Goal: Task Accomplishment & Management: Manage account settings

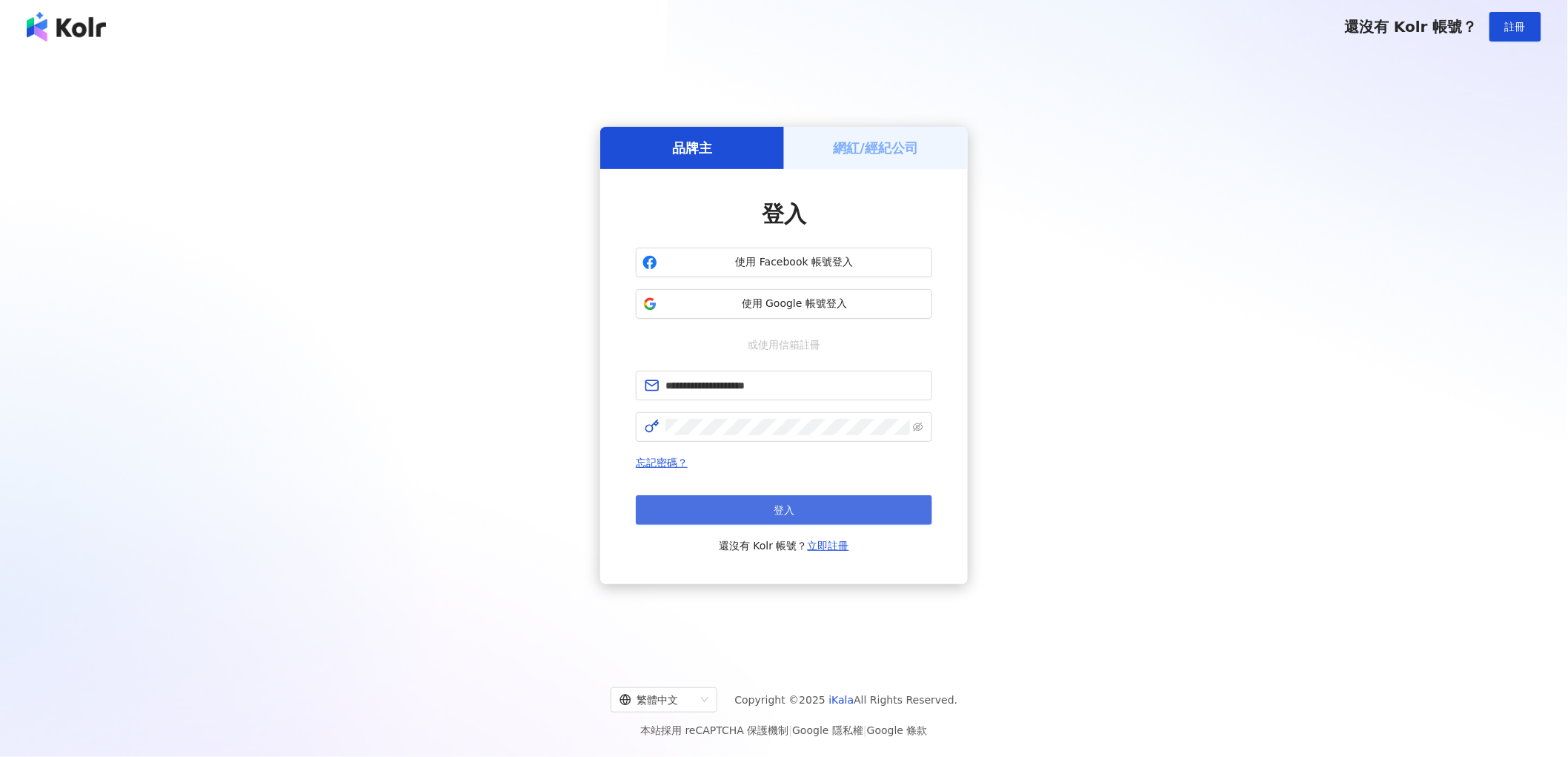
click at [756, 501] on button "登入" at bounding box center [784, 509] width 297 height 29
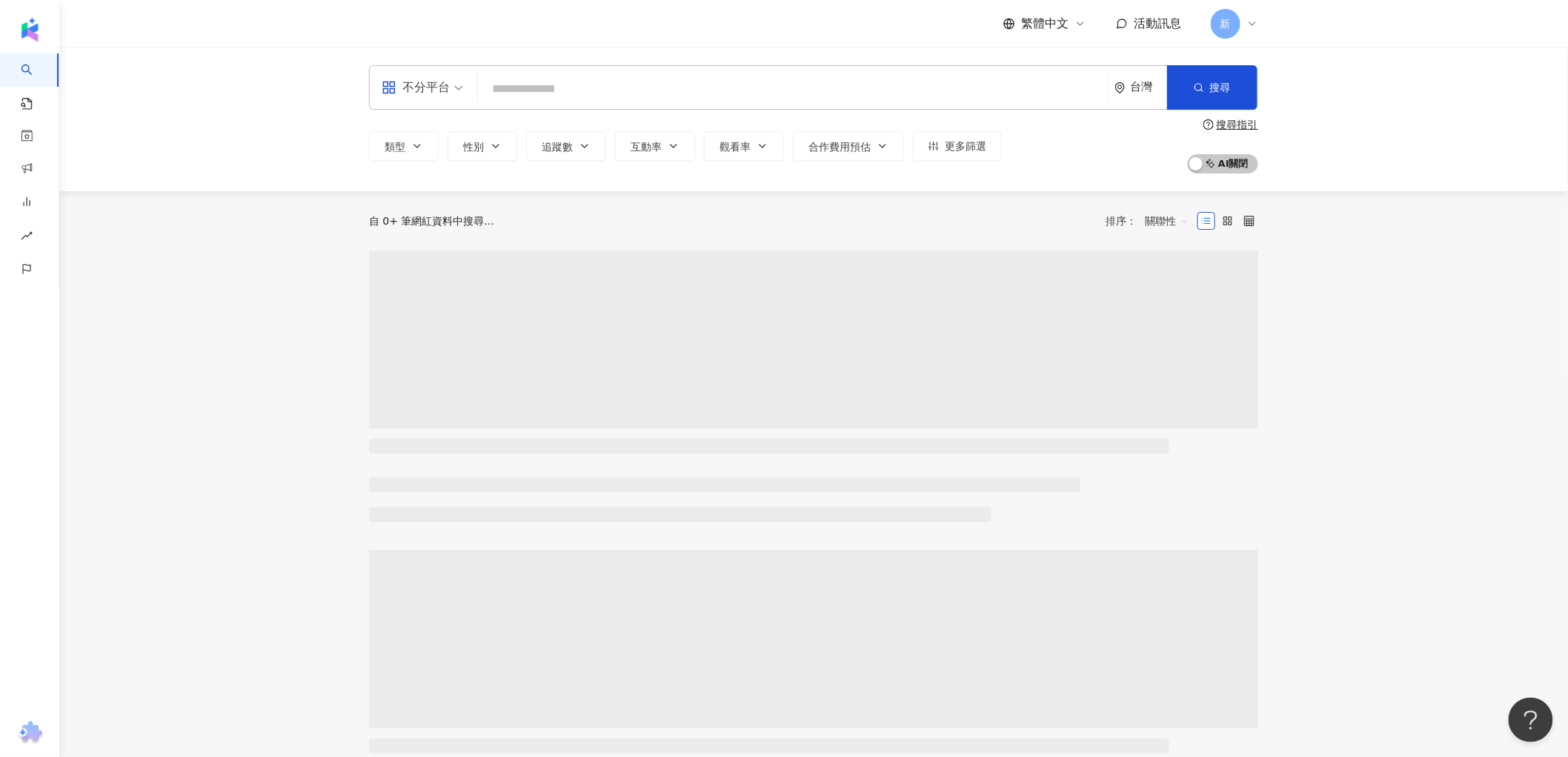
click at [636, 75] on input "search" at bounding box center [793, 90] width 618 height 28
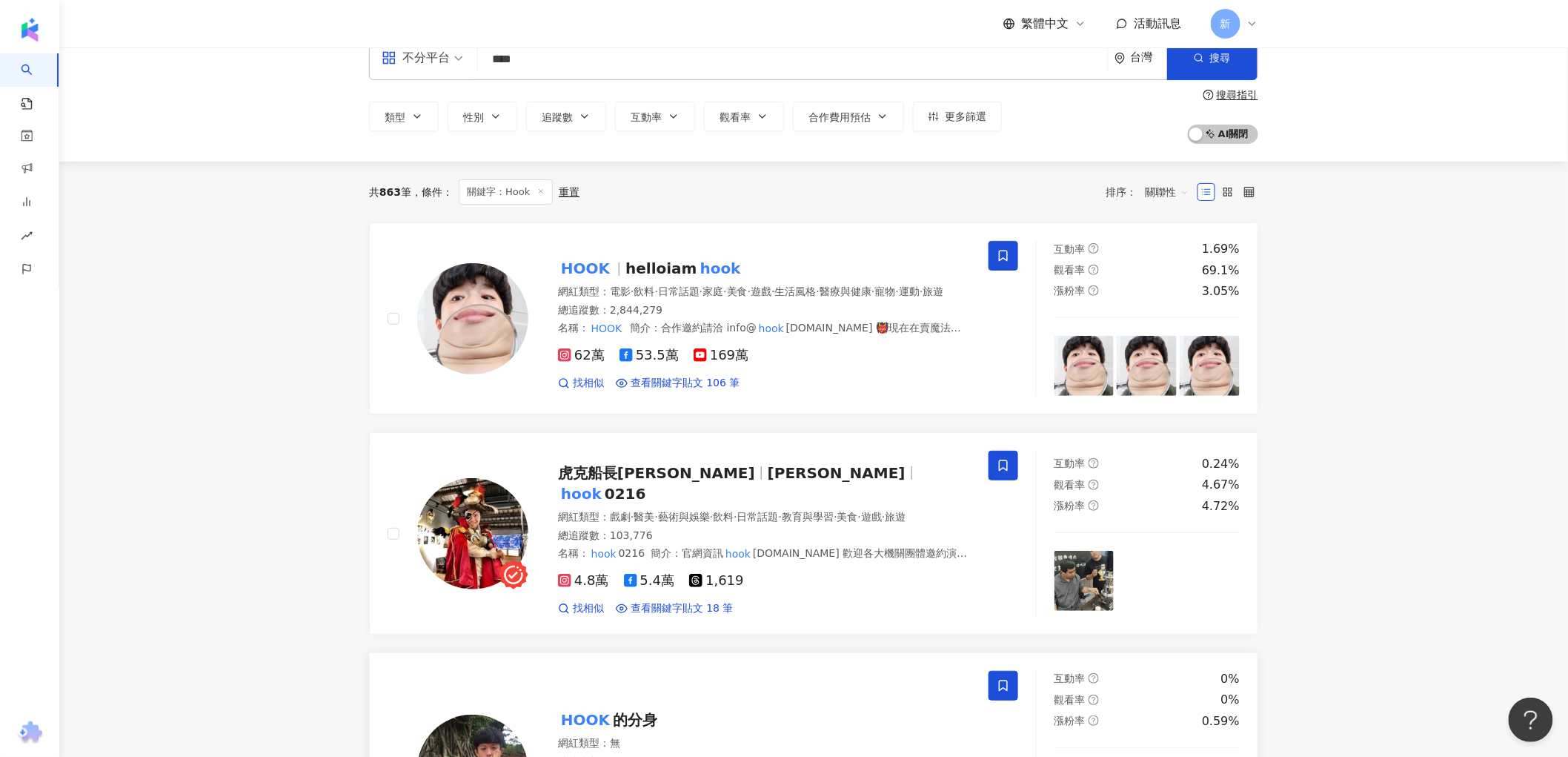
scroll to position [18, 0]
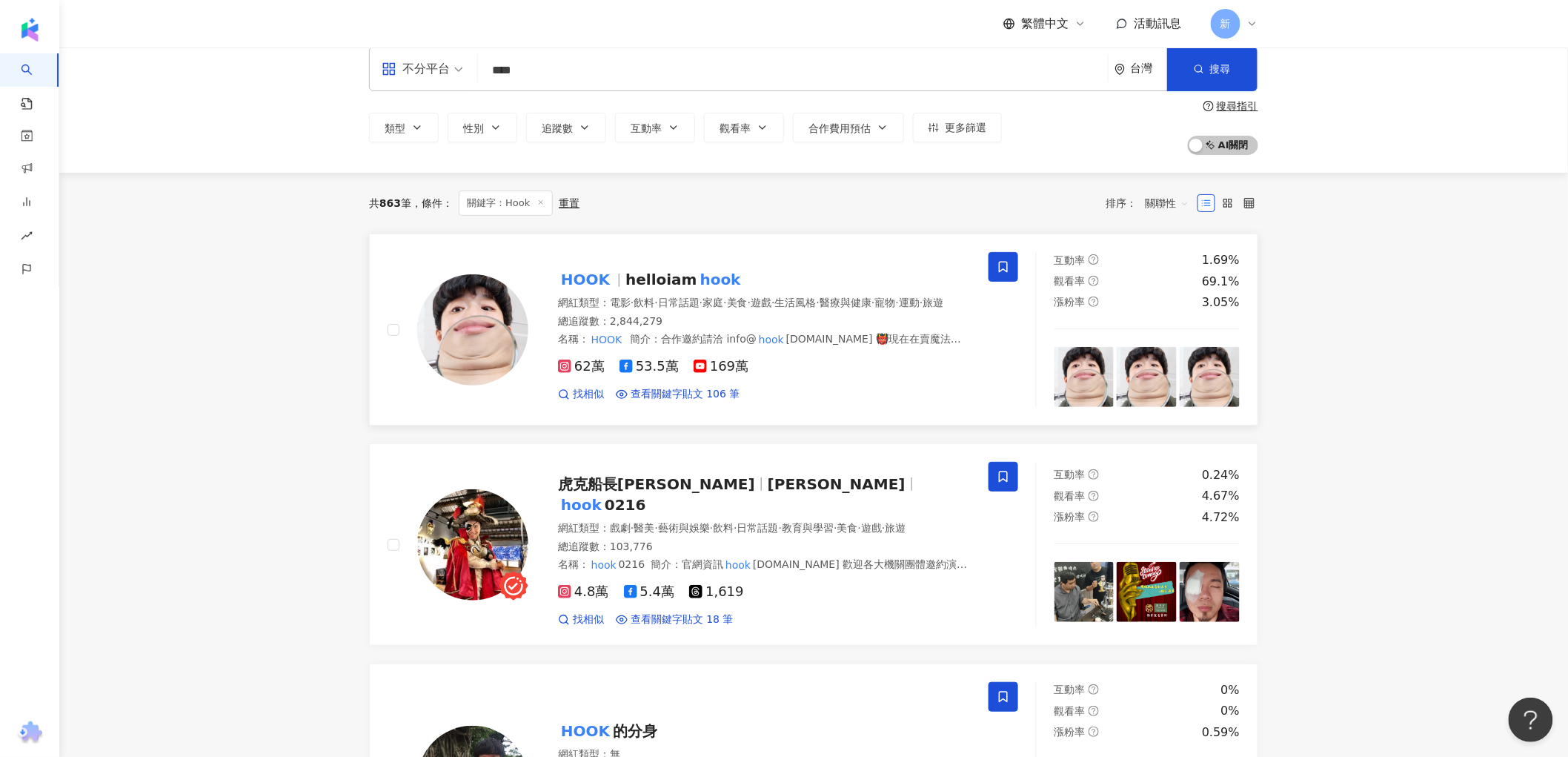
type input "****"
click at [463, 290] on img at bounding box center [472, 330] width 111 height 111
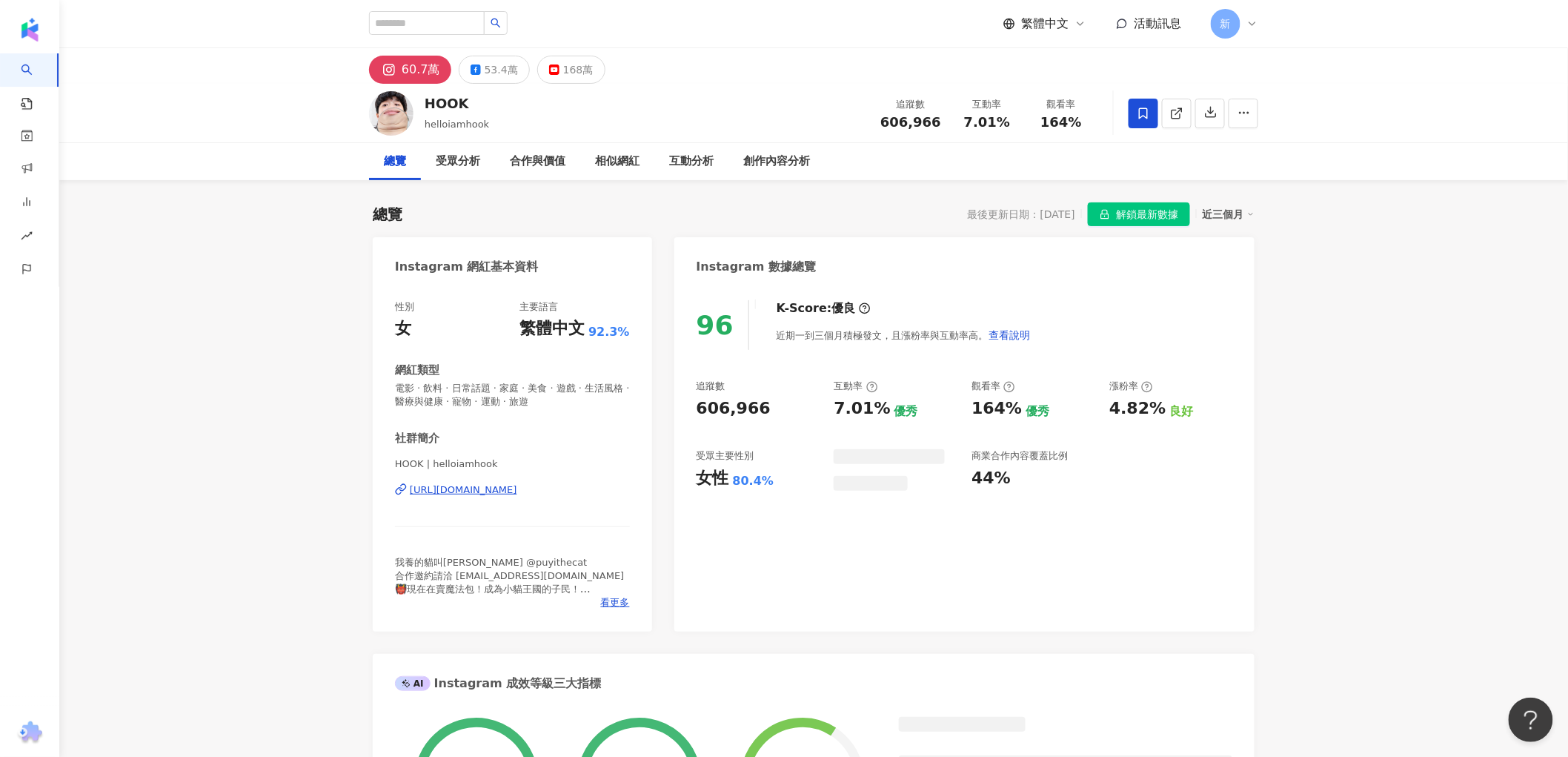
click at [1131, 213] on span "解鎖最新數據" at bounding box center [1147, 215] width 62 height 23
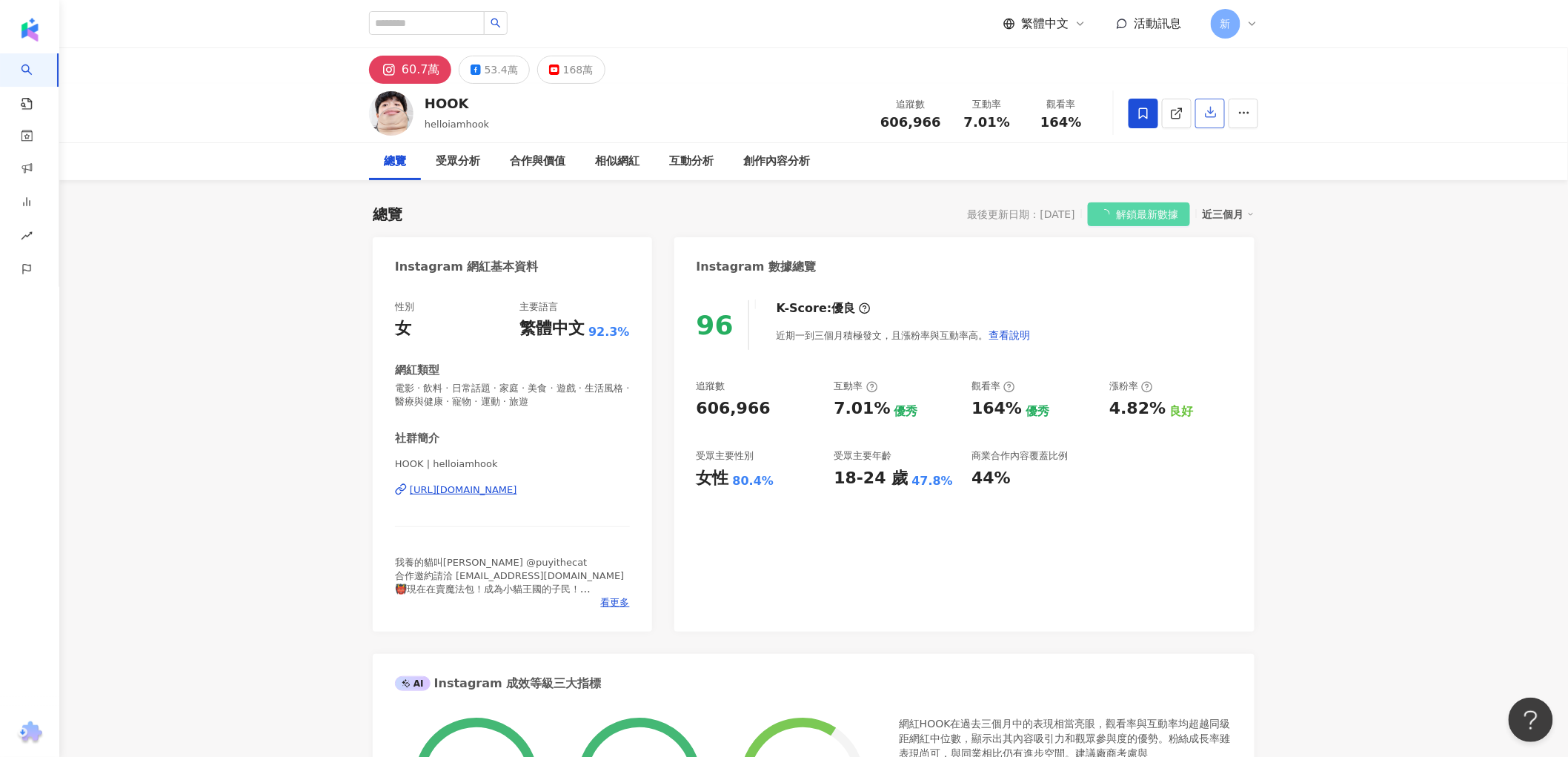
click at [1210, 114] on icon "button" at bounding box center [1211, 112] width 13 height 13
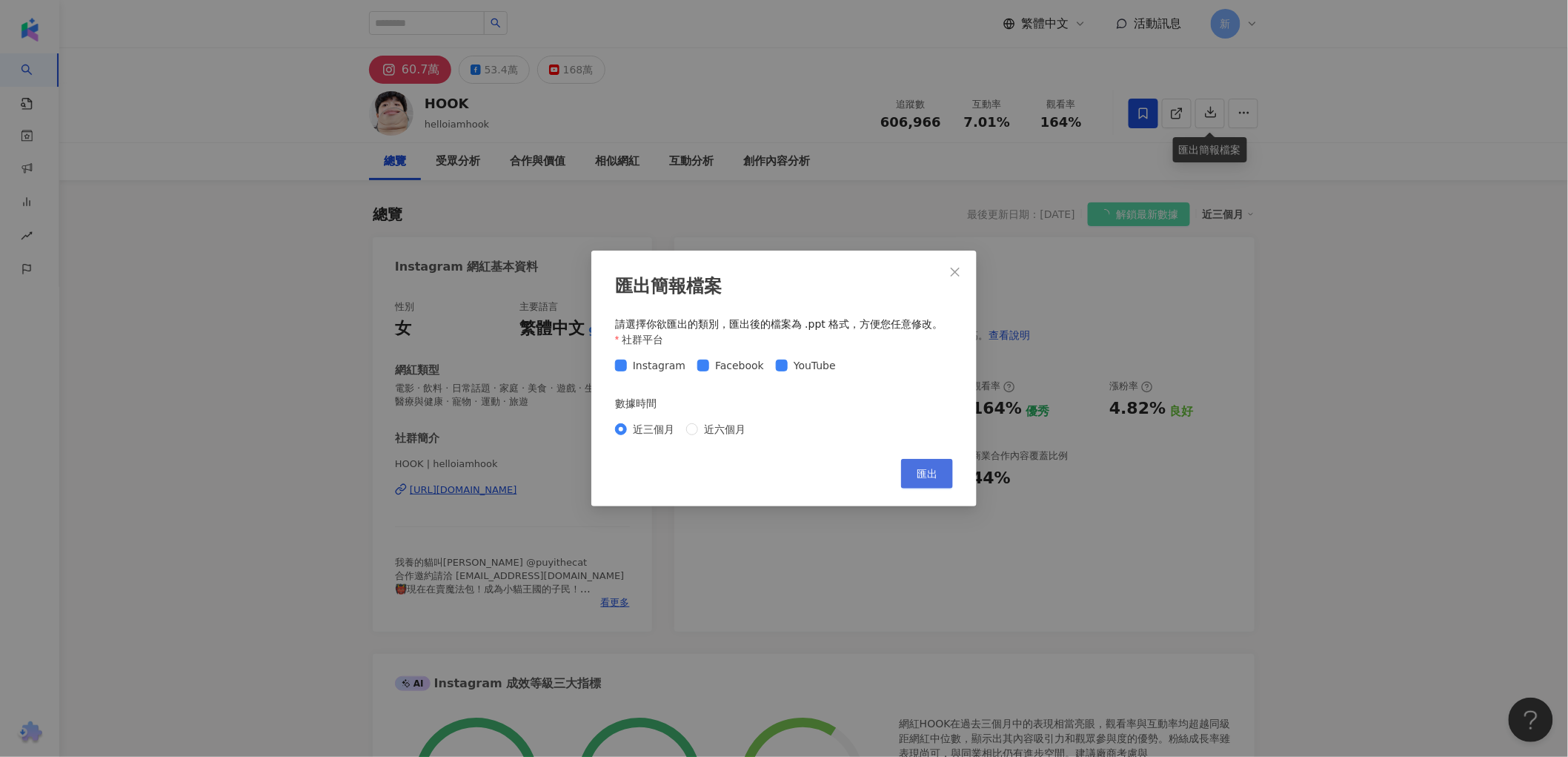
click at [923, 475] on span "匯出" at bounding box center [927, 473] width 21 height 12
click at [956, 266] on icon "close" at bounding box center [955, 272] width 12 height 12
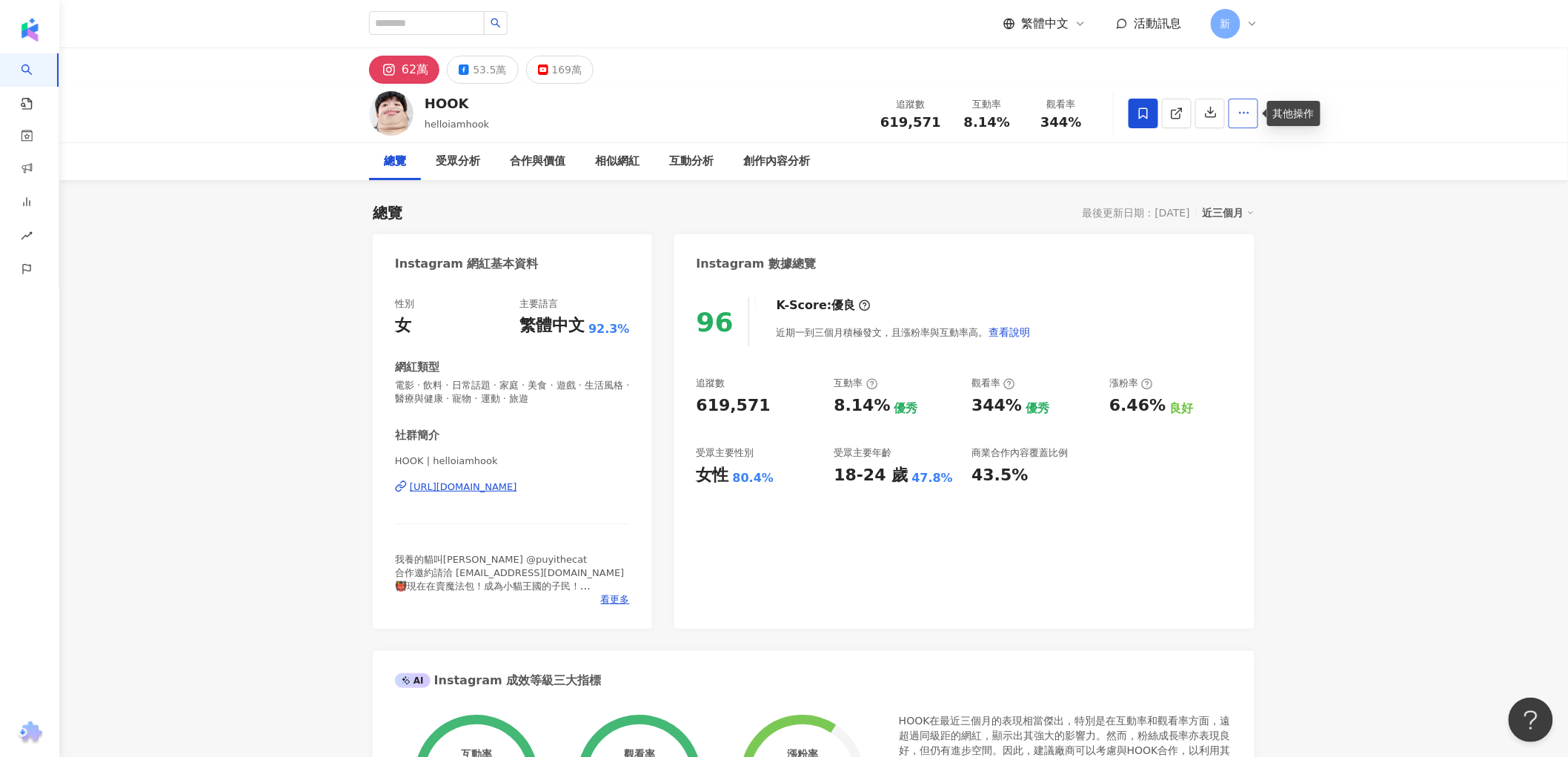
click at [1245, 108] on icon "button" at bounding box center [1244, 113] width 13 height 13
click at [1143, 111] on icon at bounding box center [1144, 114] width 13 height 13
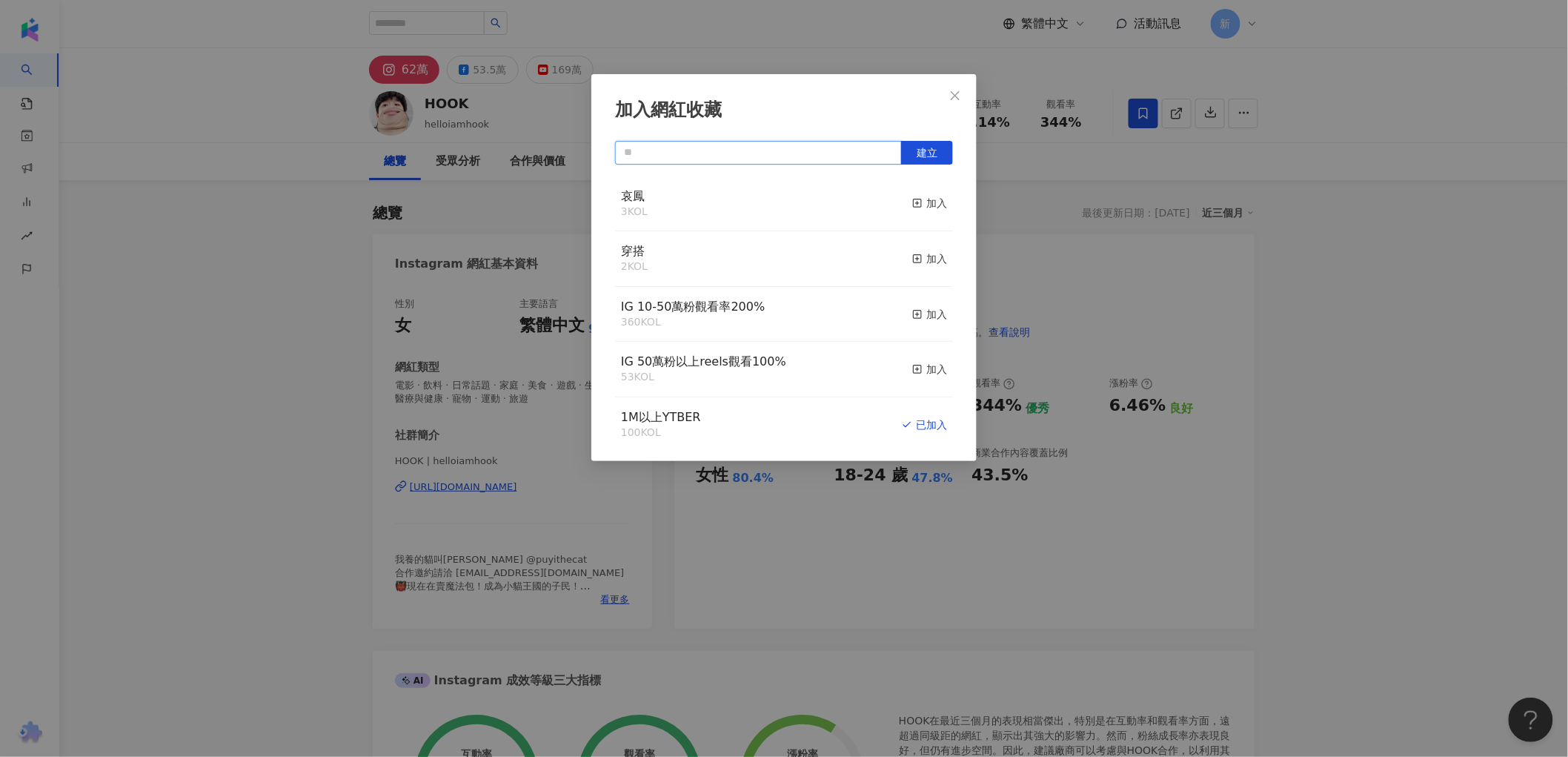
click at [849, 151] on input "text" at bounding box center [758, 152] width 287 height 23
type input "*"
click at [753, 151] on input "text" at bounding box center [758, 152] width 287 height 23
type input "*"
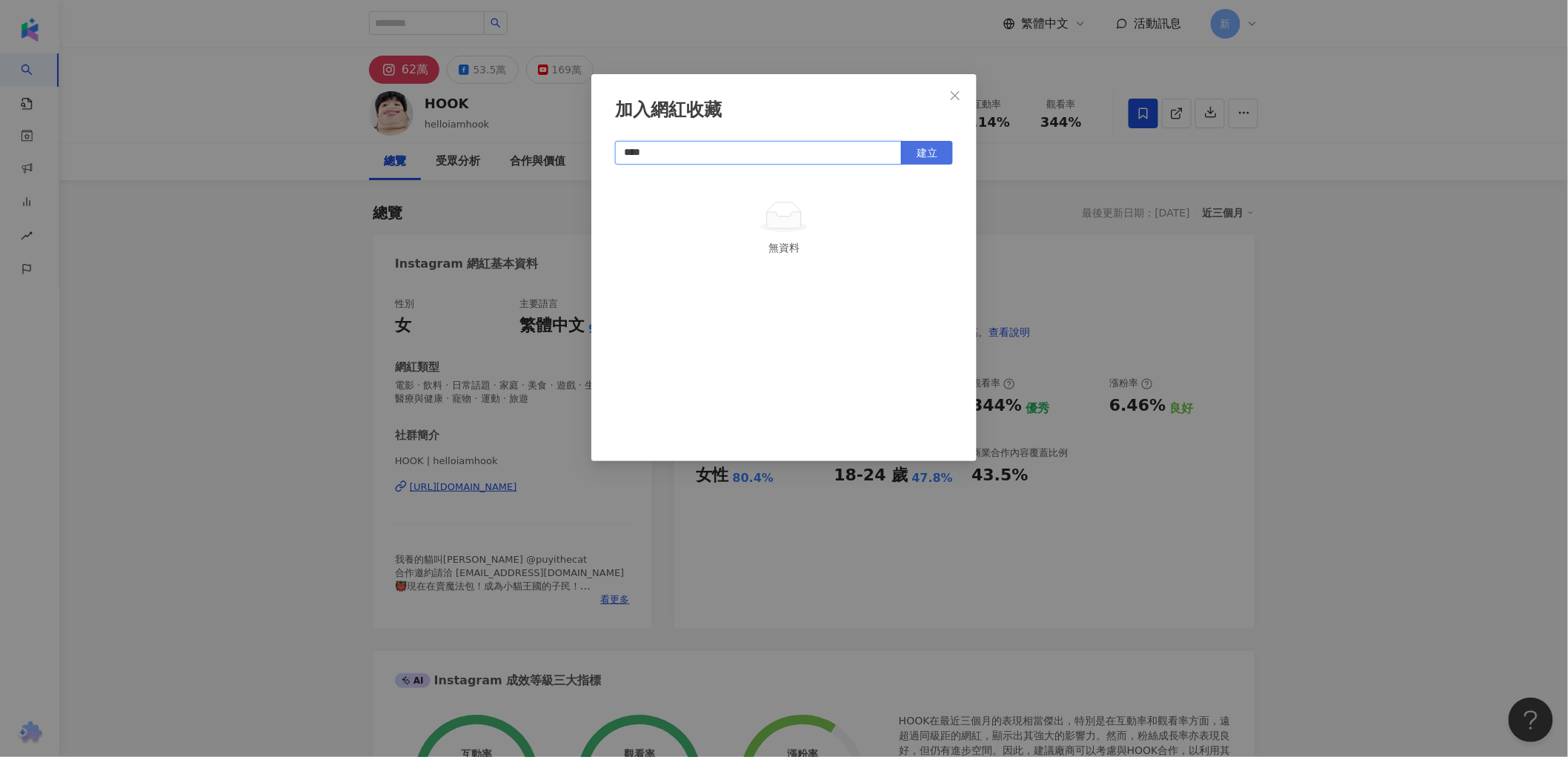
click at [932, 160] on button "建立" at bounding box center [927, 152] width 52 height 23
type input "****"
drag, startPoint x: 260, startPoint y: 175, endPoint x: 268, endPoint y: 169, distance: 10.0
click at [260, 175] on div "加入網紅收藏 **** 建立 環保補充 1 KOL 已加入" at bounding box center [784, 378] width 1568 height 757
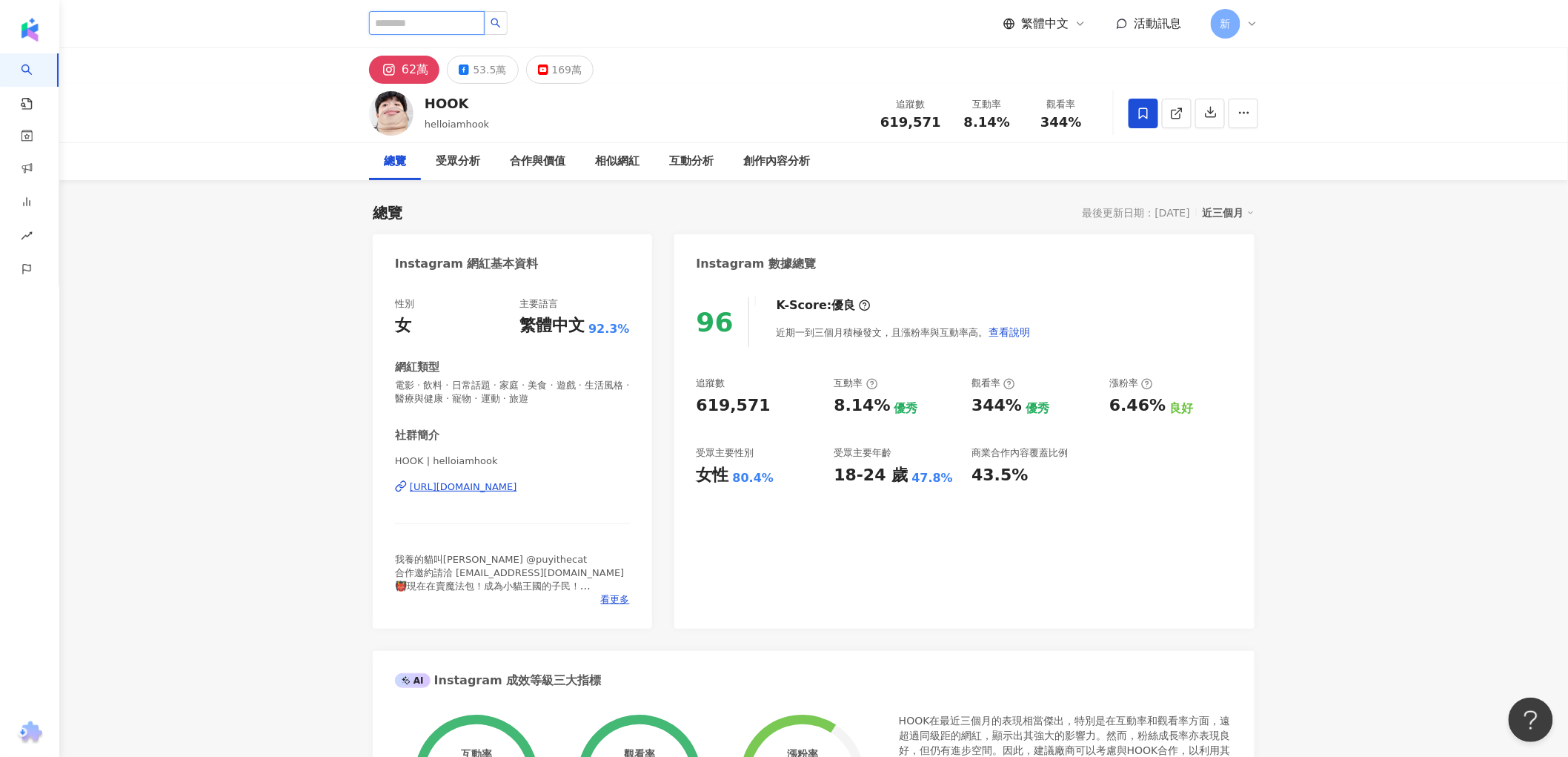
click at [426, 28] on input "search" at bounding box center [426, 23] width 115 height 23
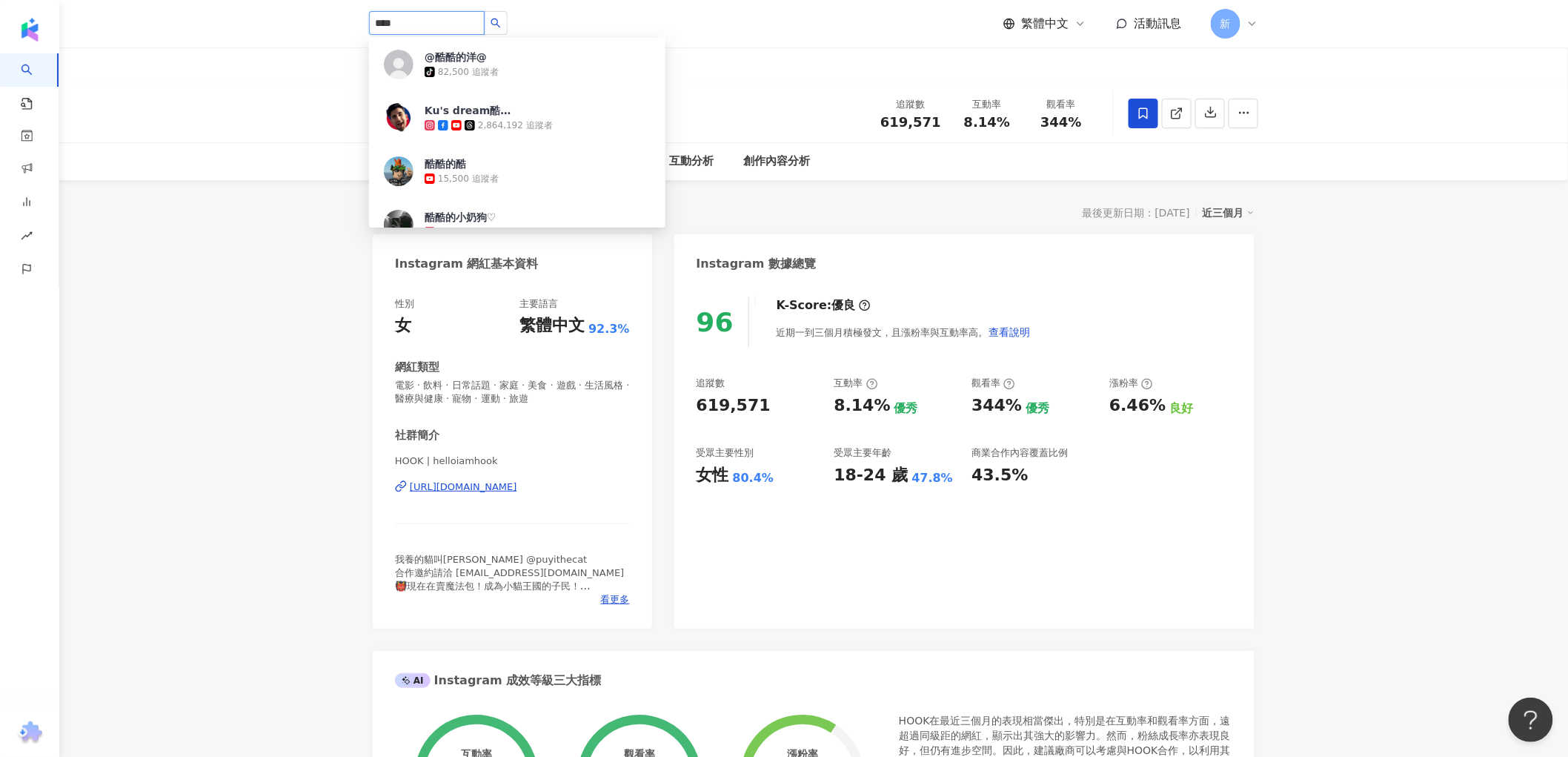
type input "***"
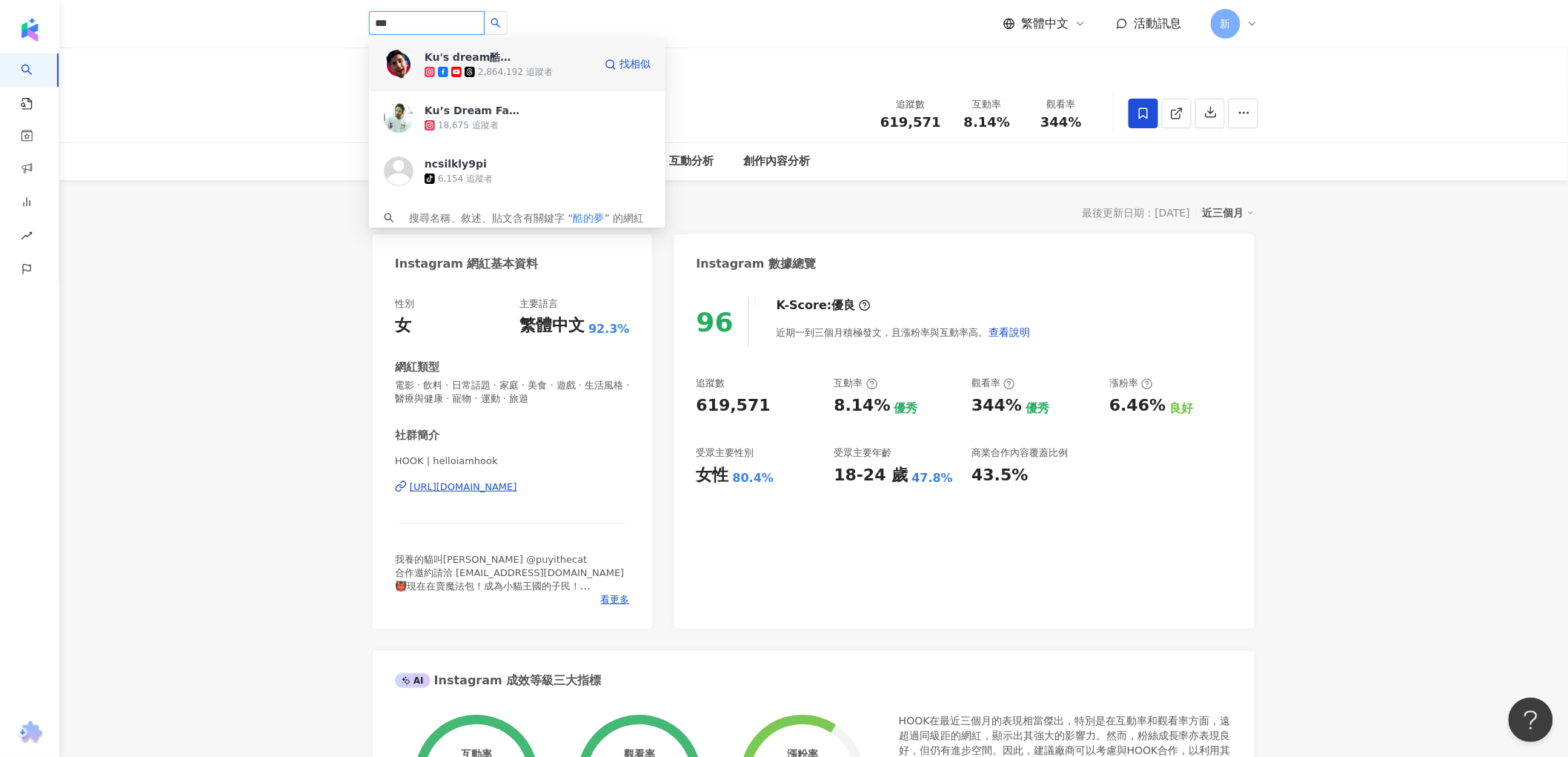
click at [500, 63] on div "Ku's dream酷的夢" at bounding box center [472, 57] width 96 height 15
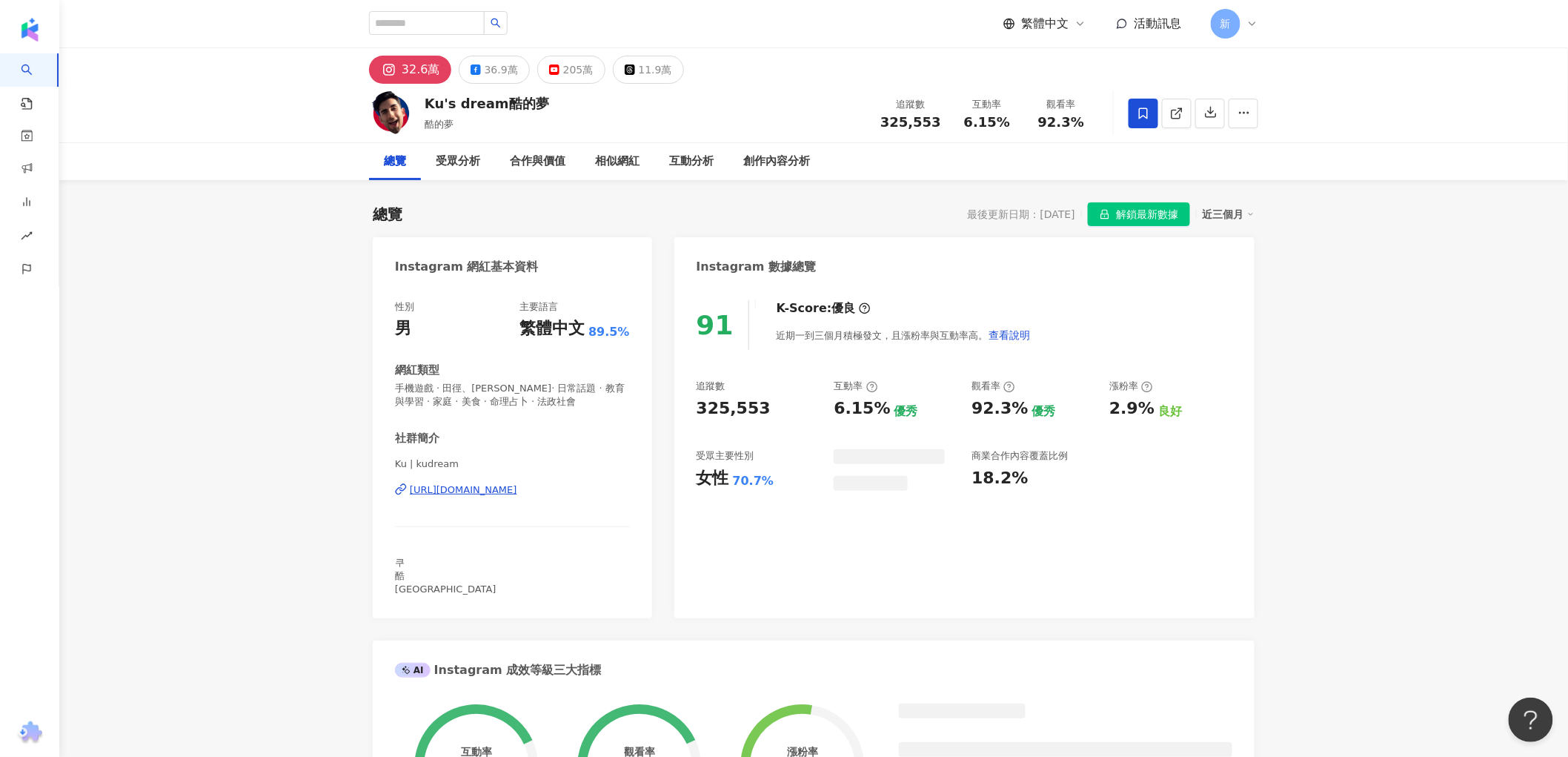
click at [1137, 115] on icon at bounding box center [1144, 114] width 13 height 13
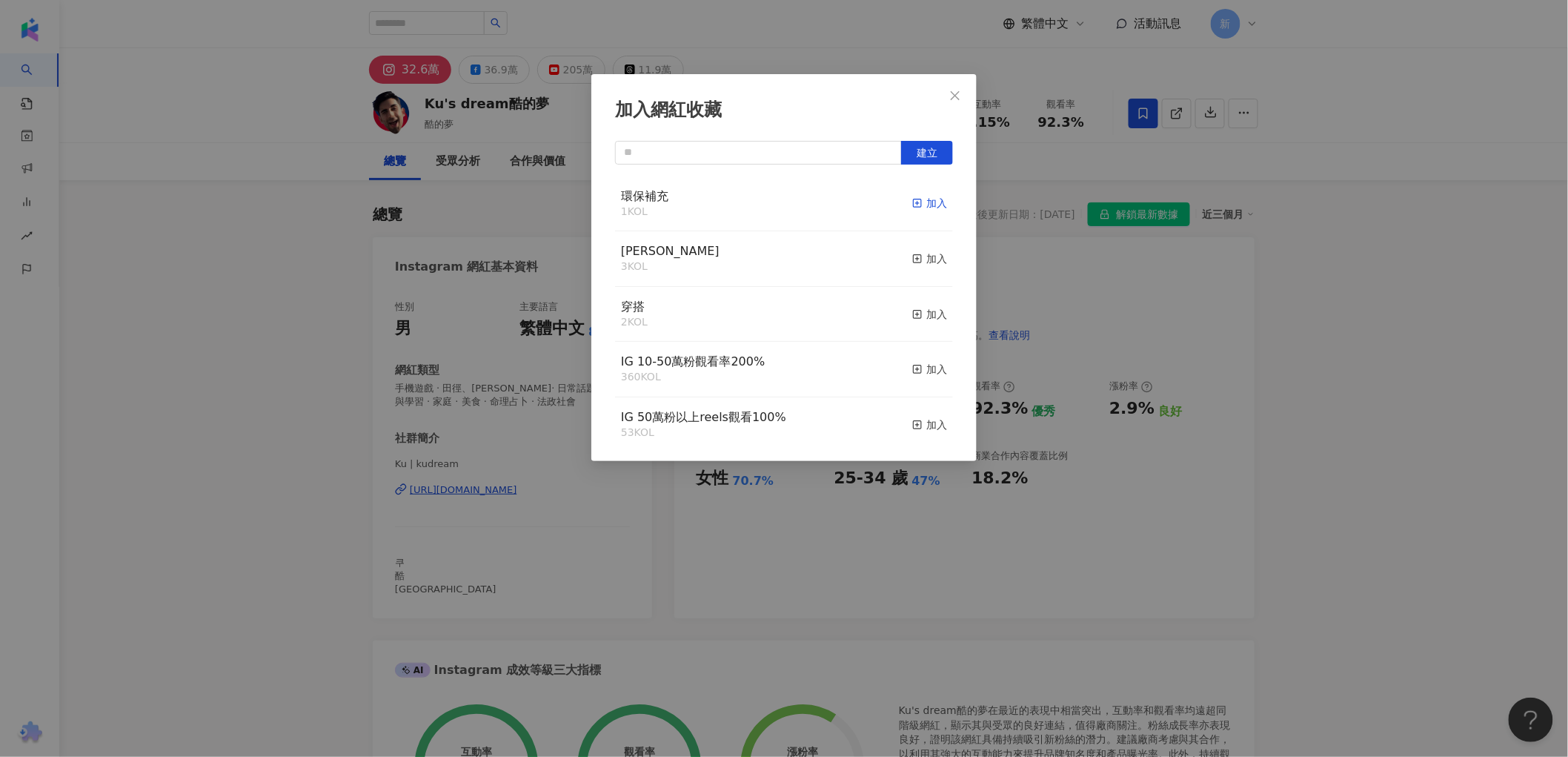
click at [919, 202] on div "加入" at bounding box center [930, 202] width 35 height 16
click at [751, 148] on input "text" at bounding box center [758, 152] width 287 height 23
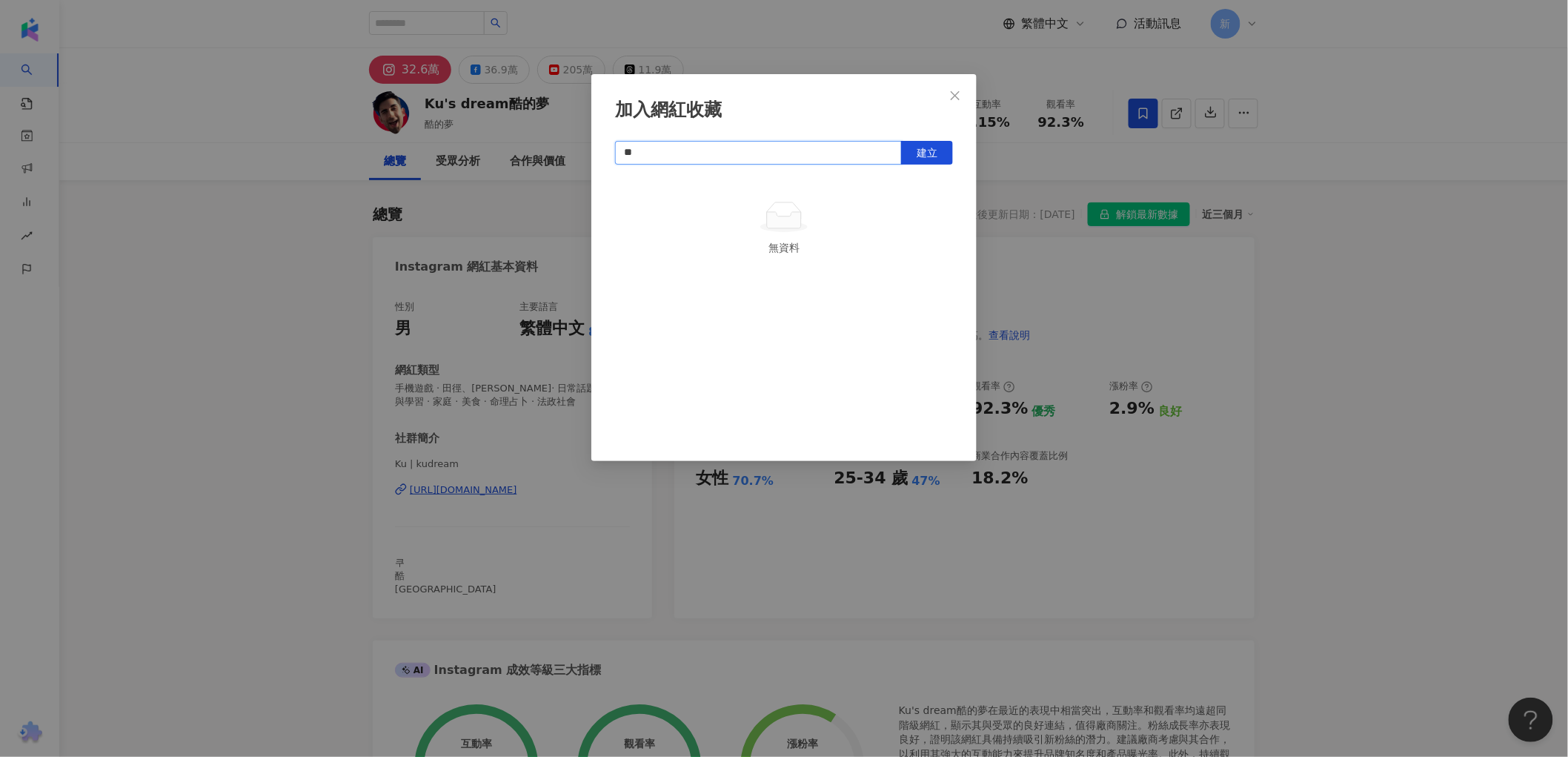
type input "*"
type input "**"
click at [957, 96] on icon "close" at bounding box center [955, 95] width 9 height 9
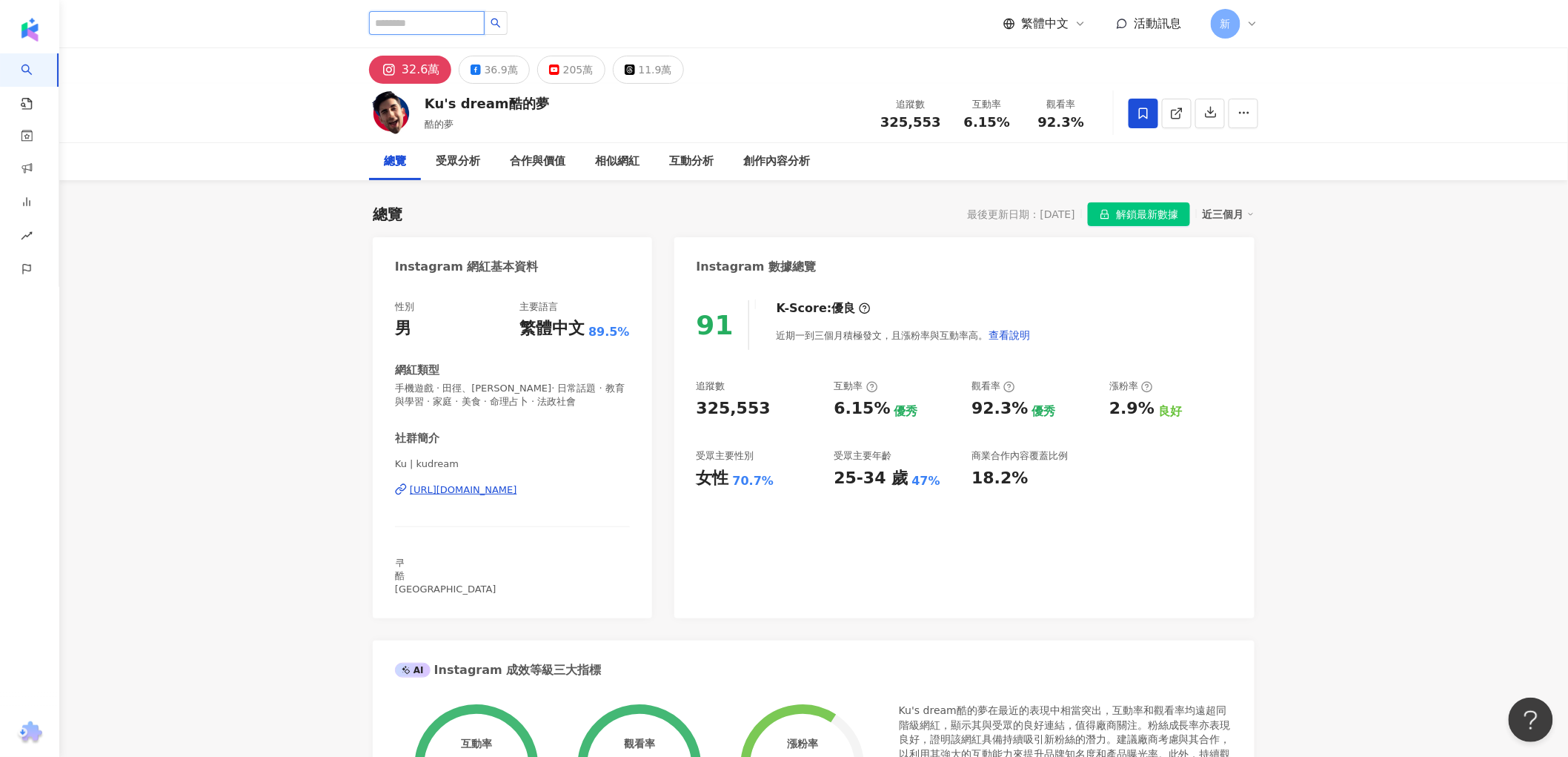
click at [435, 13] on input "search" at bounding box center [426, 23] width 115 height 23
type input "**"
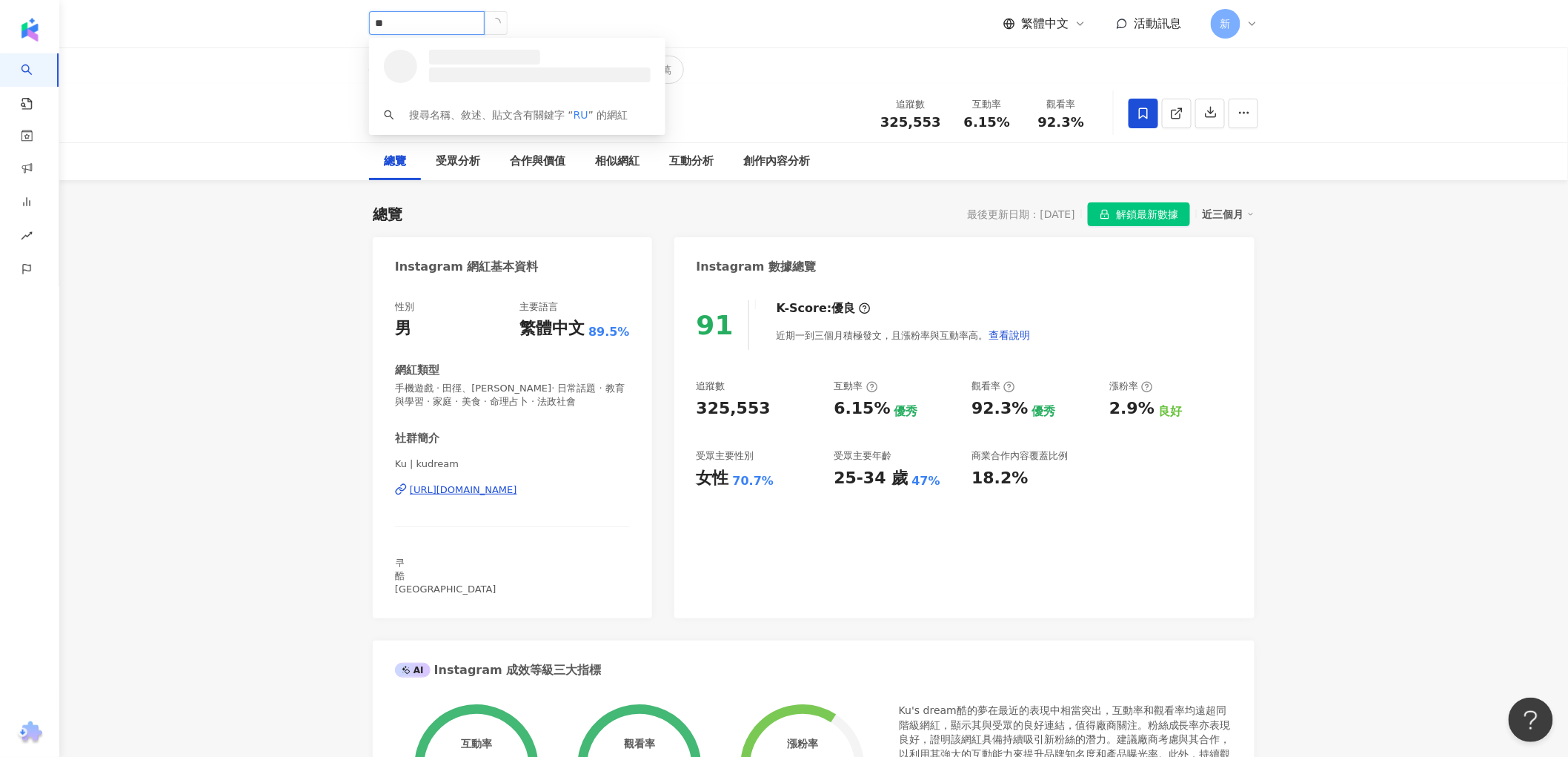
type input "*"
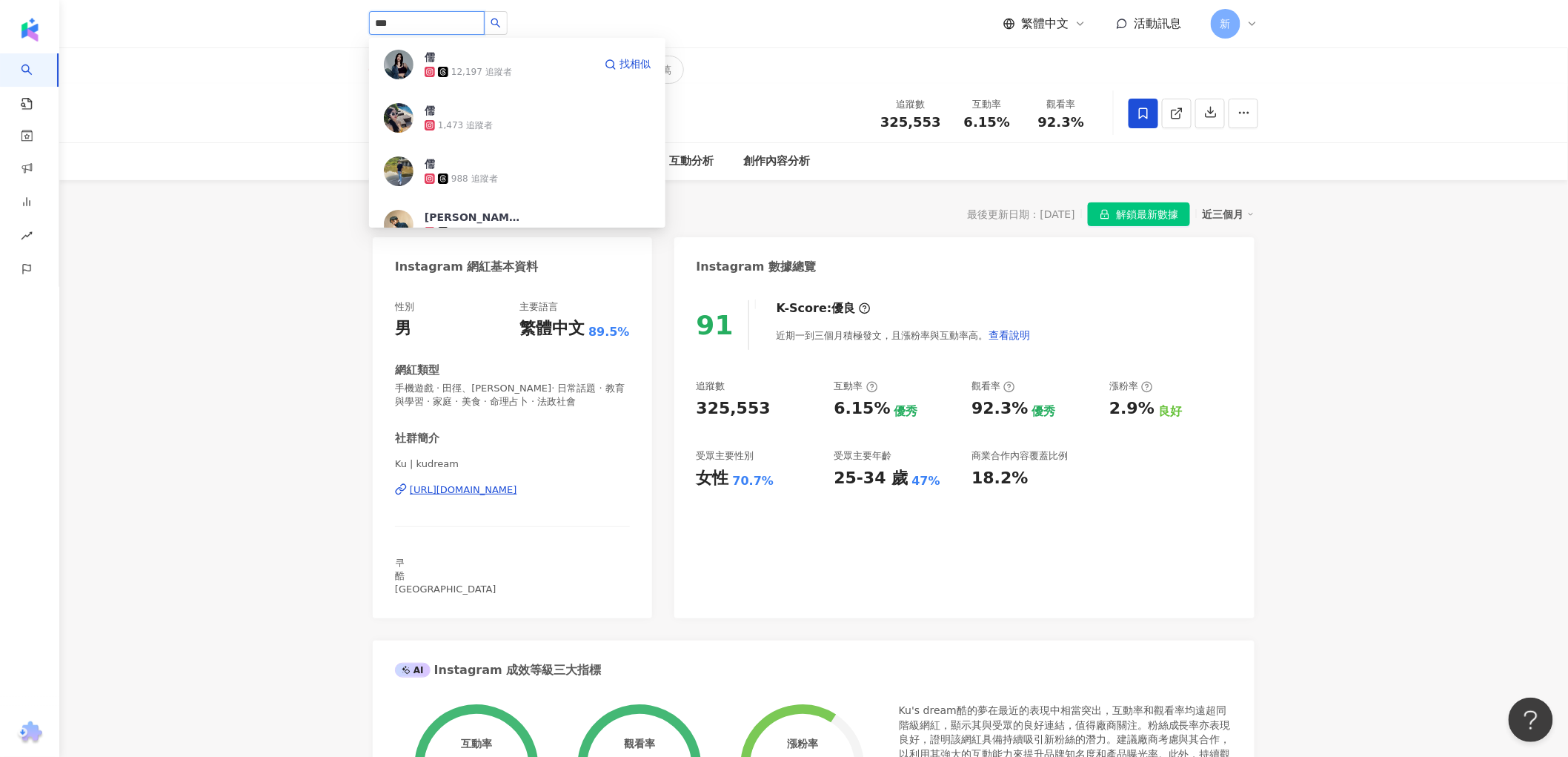
type input "**"
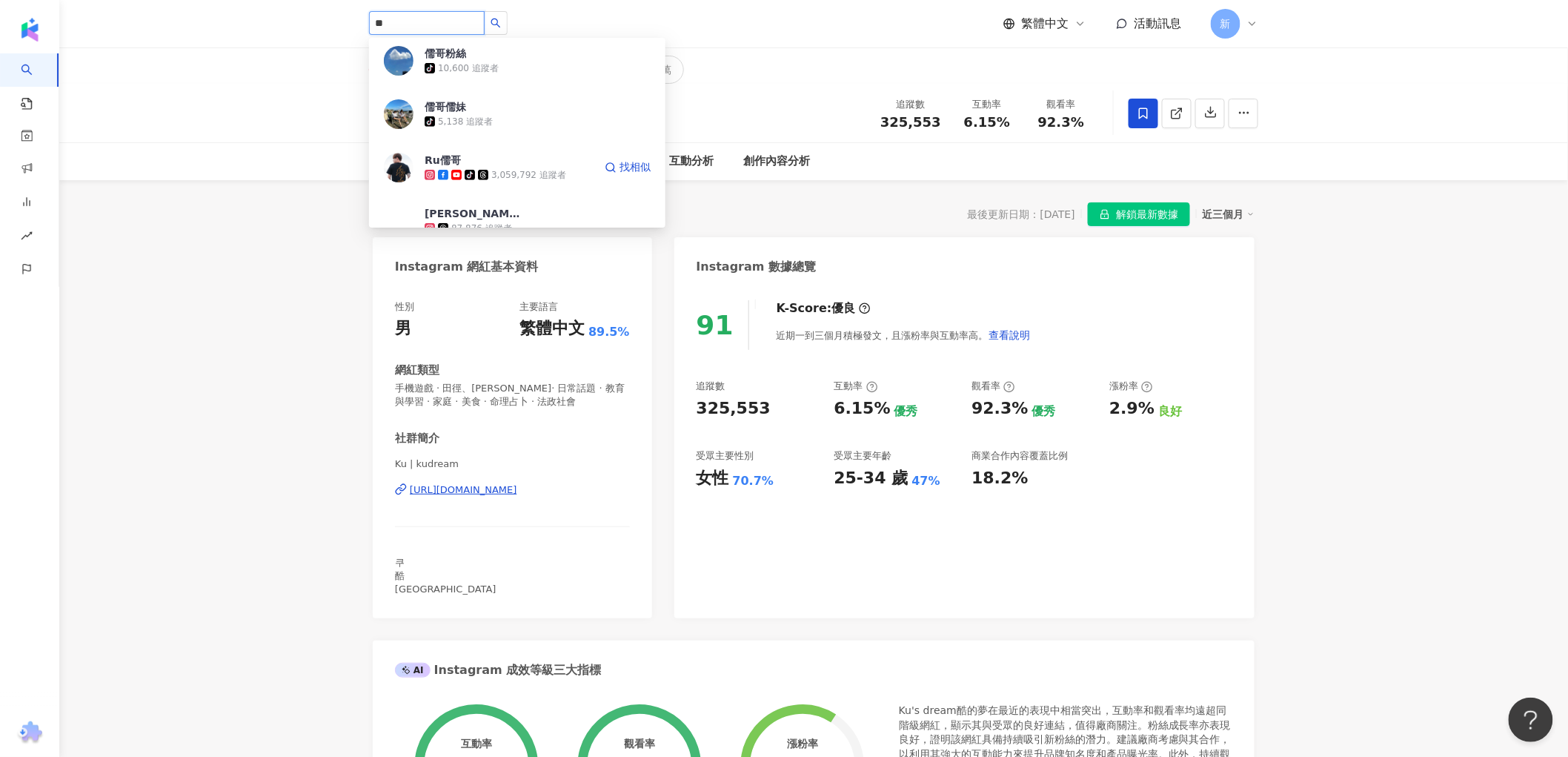
scroll to position [247, 0]
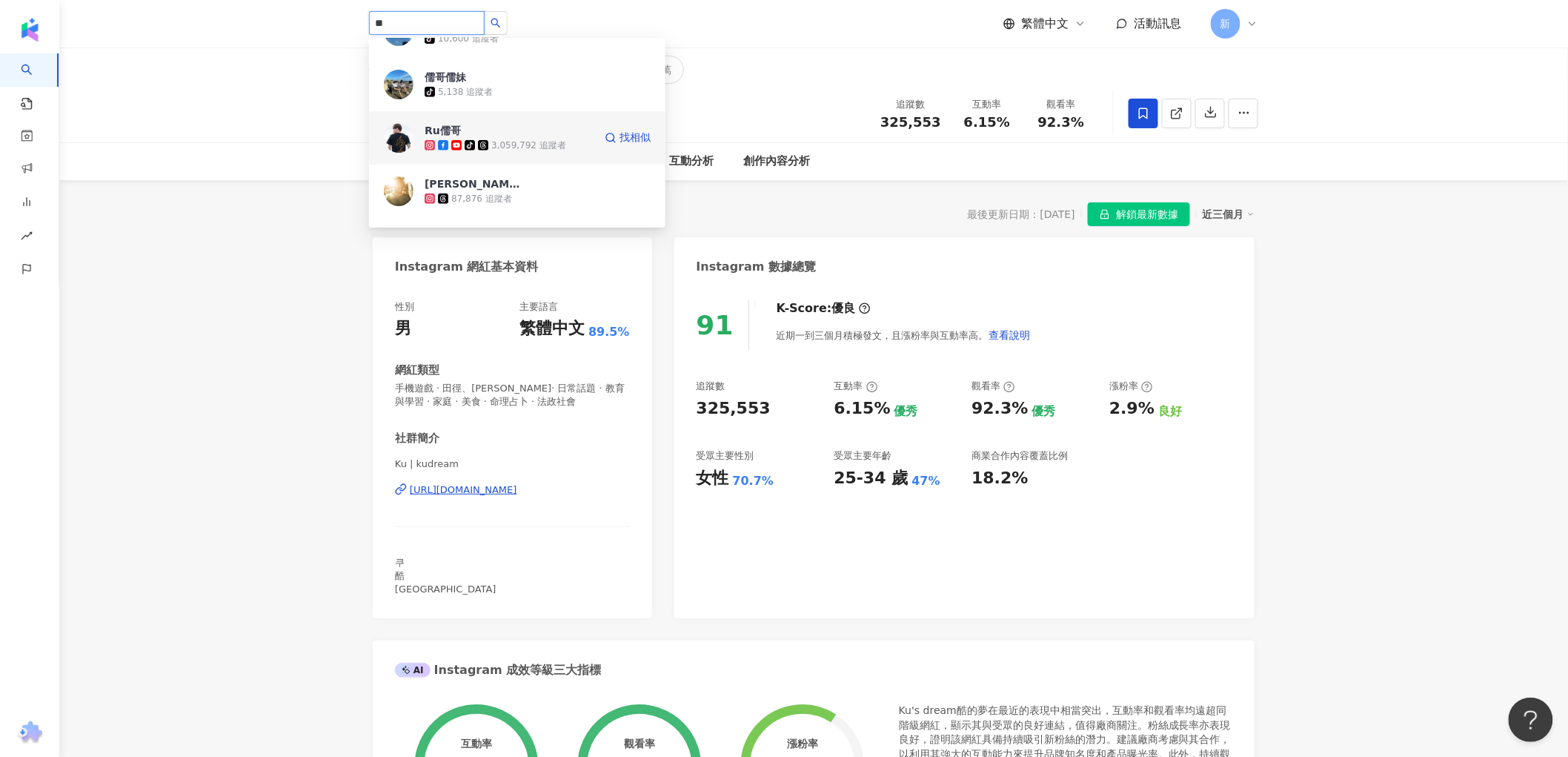
click at [525, 130] on div "Ru儒哥 tiktok-icon 3,059,792 追蹤者" at bounding box center [509, 137] width 169 height 29
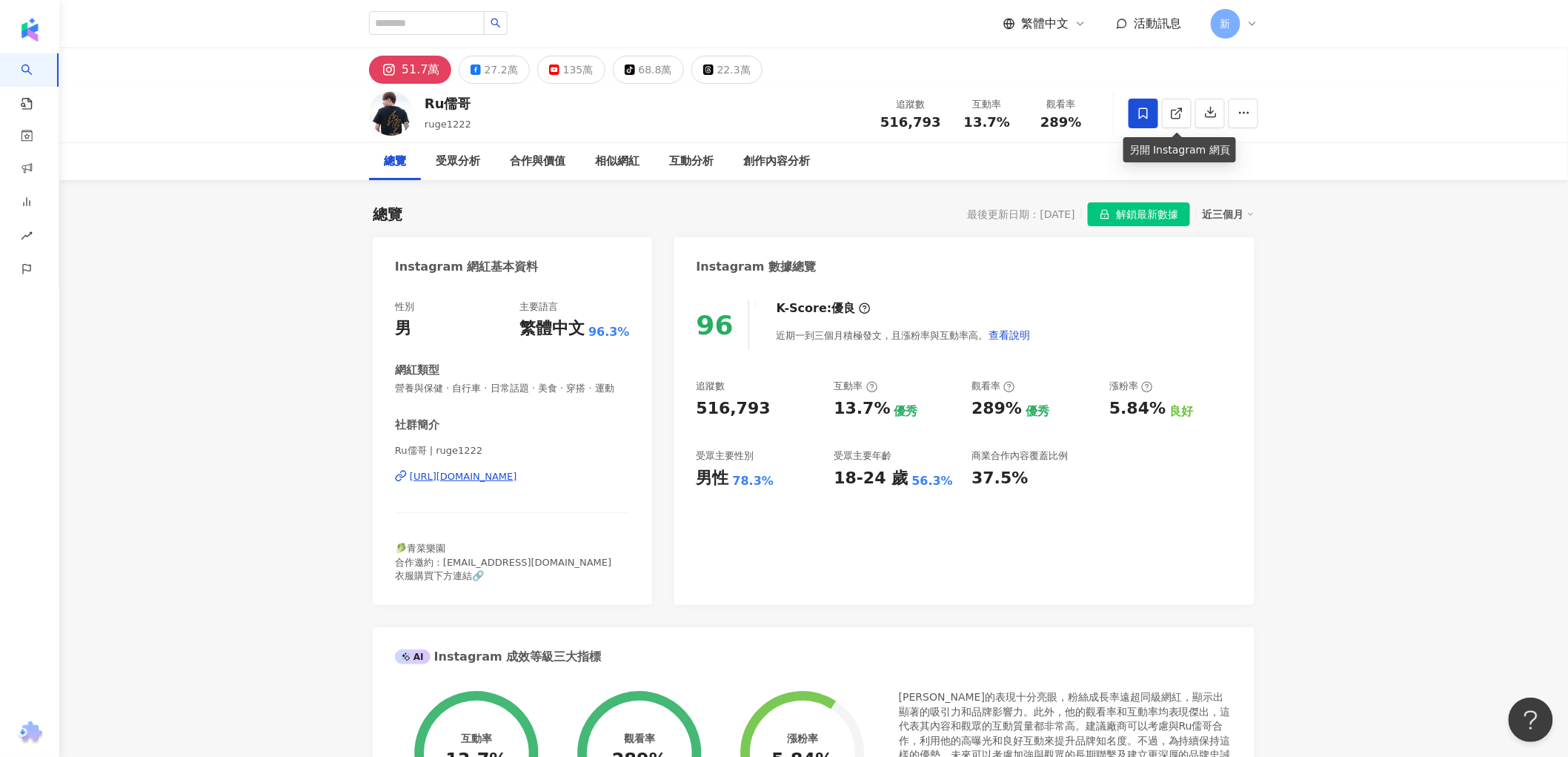
click at [1150, 109] on icon at bounding box center [1144, 114] width 13 height 13
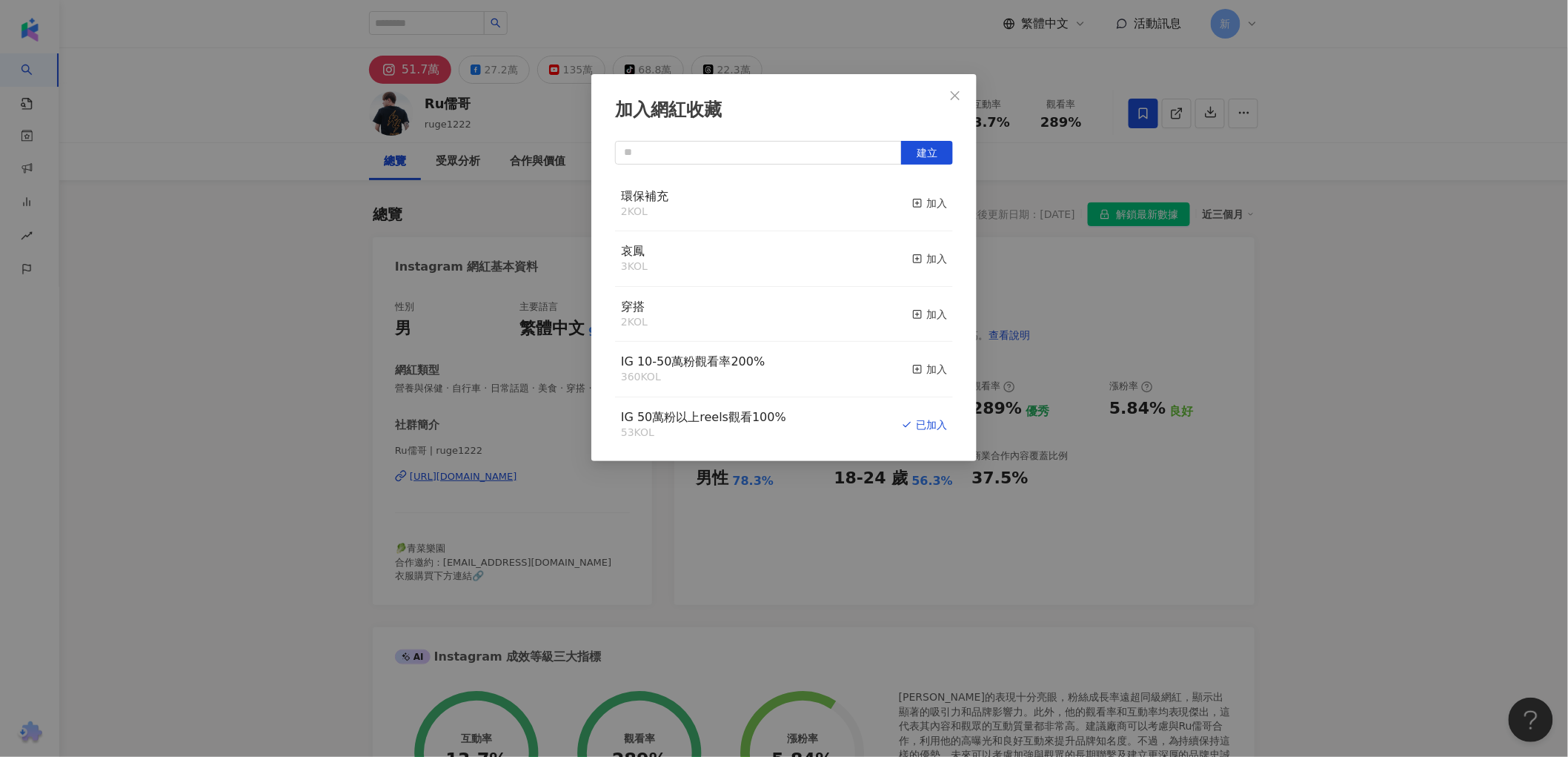
click at [825, 213] on div "環保補充 2 KOL 加入" at bounding box center [784, 204] width 338 height 55
click at [912, 203] on icon "button" at bounding box center [917, 203] width 10 height 10
click at [345, 297] on div "加入網紅收藏 建立 環保補充 3 KOL 已加入 哀鳳 3 KOL 加入 穿搭 2 KOL 加入 IG 10-50萬粉觀看率200% 360 KOL 加入 I…" at bounding box center [784, 378] width 1568 height 757
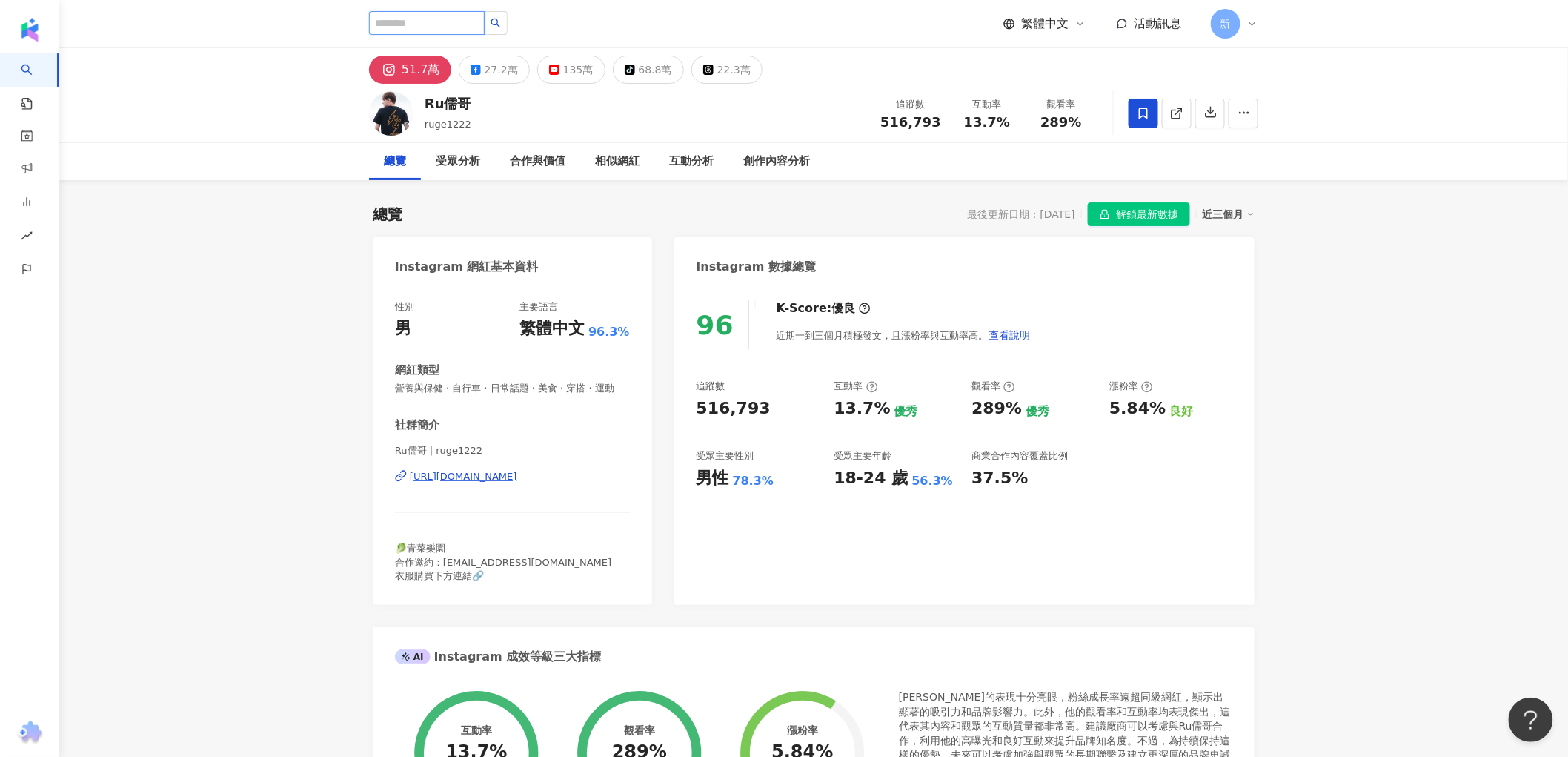
click at [433, 23] on input "search" at bounding box center [426, 23] width 115 height 23
paste input "**"
type input "**"
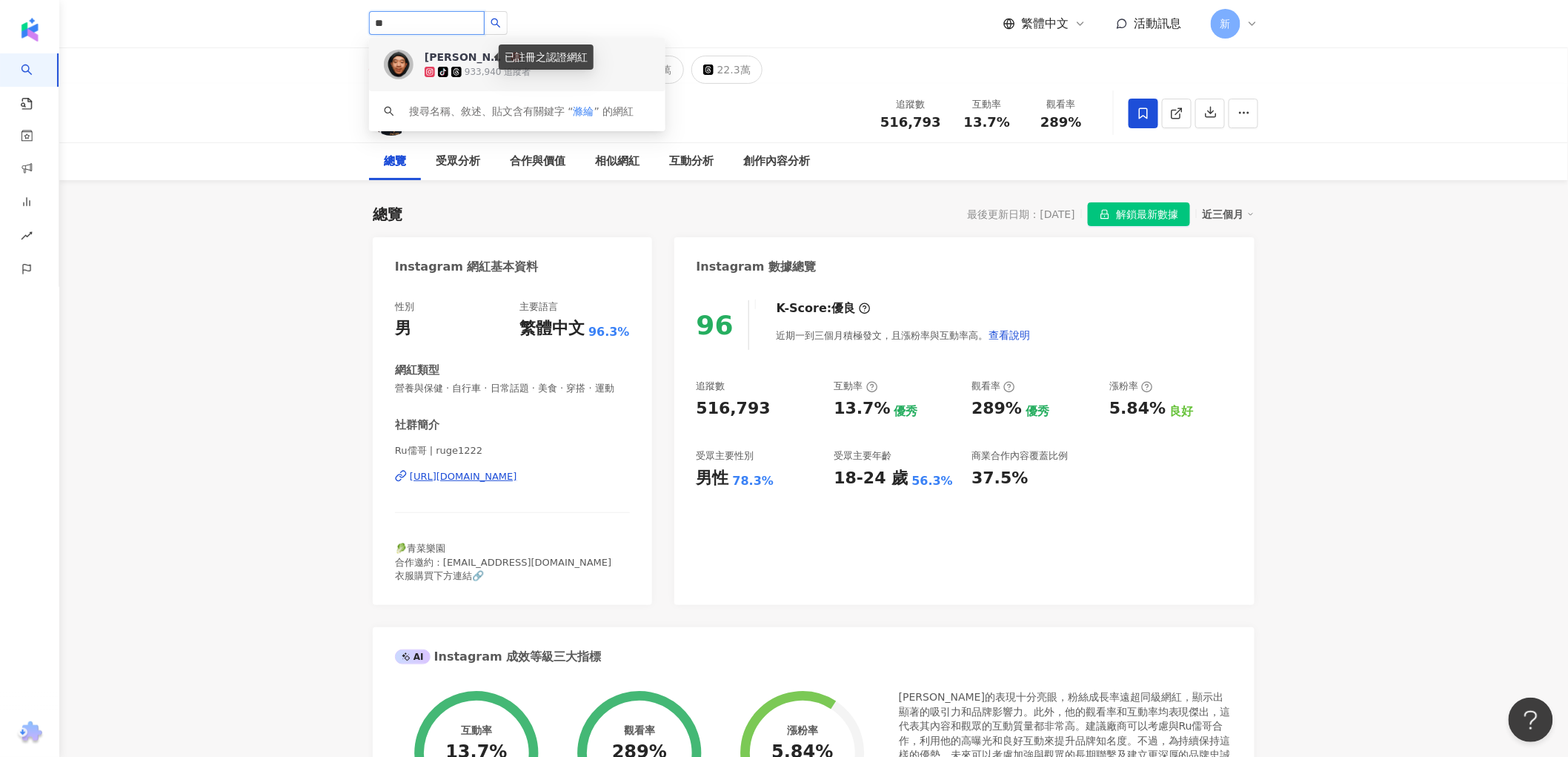
click at [510, 55] on div "已註冊之認證網紅" at bounding box center [545, 57] width 94 height 25
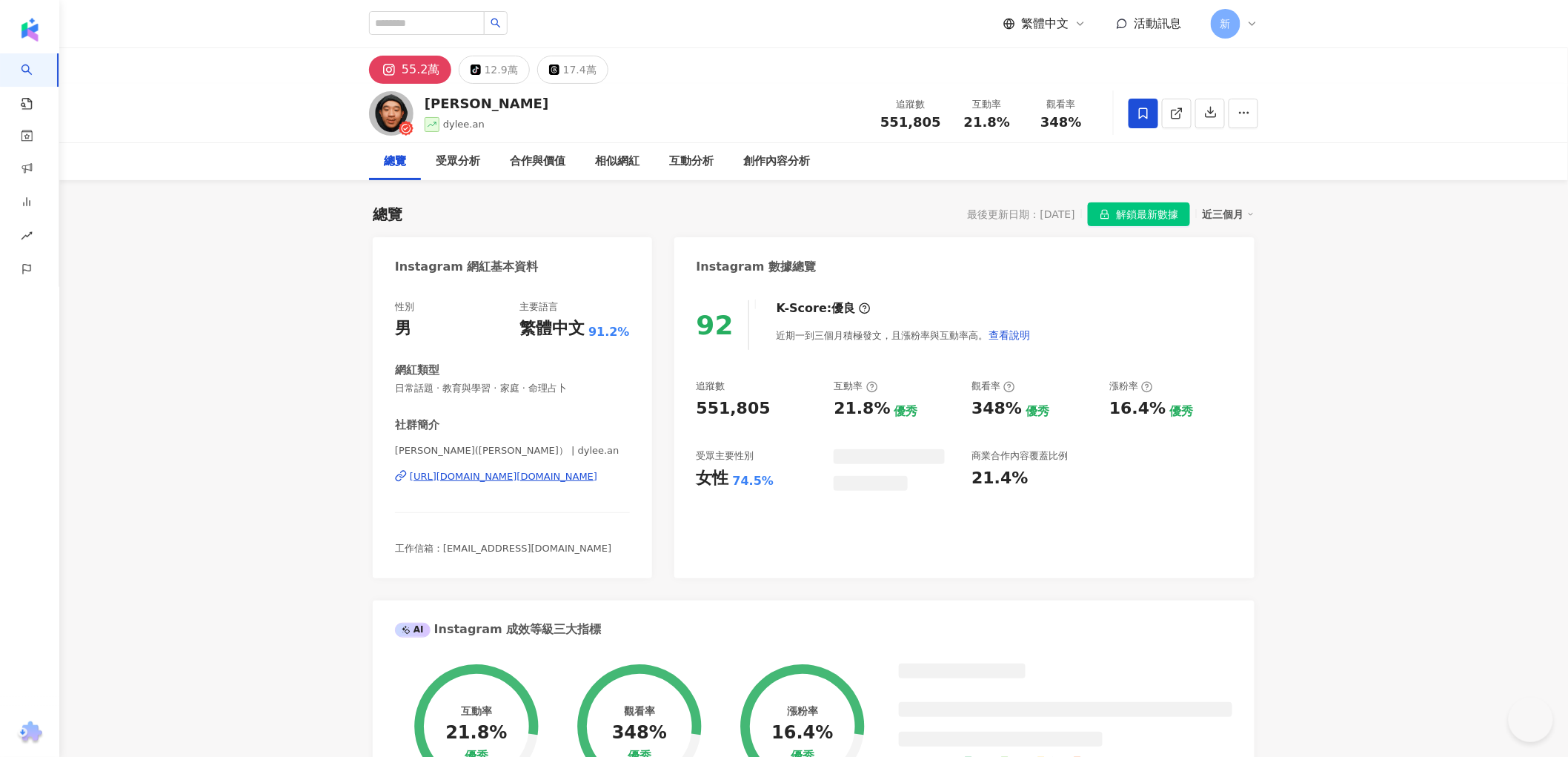
click at [1138, 104] on span at bounding box center [1143, 113] width 29 height 29
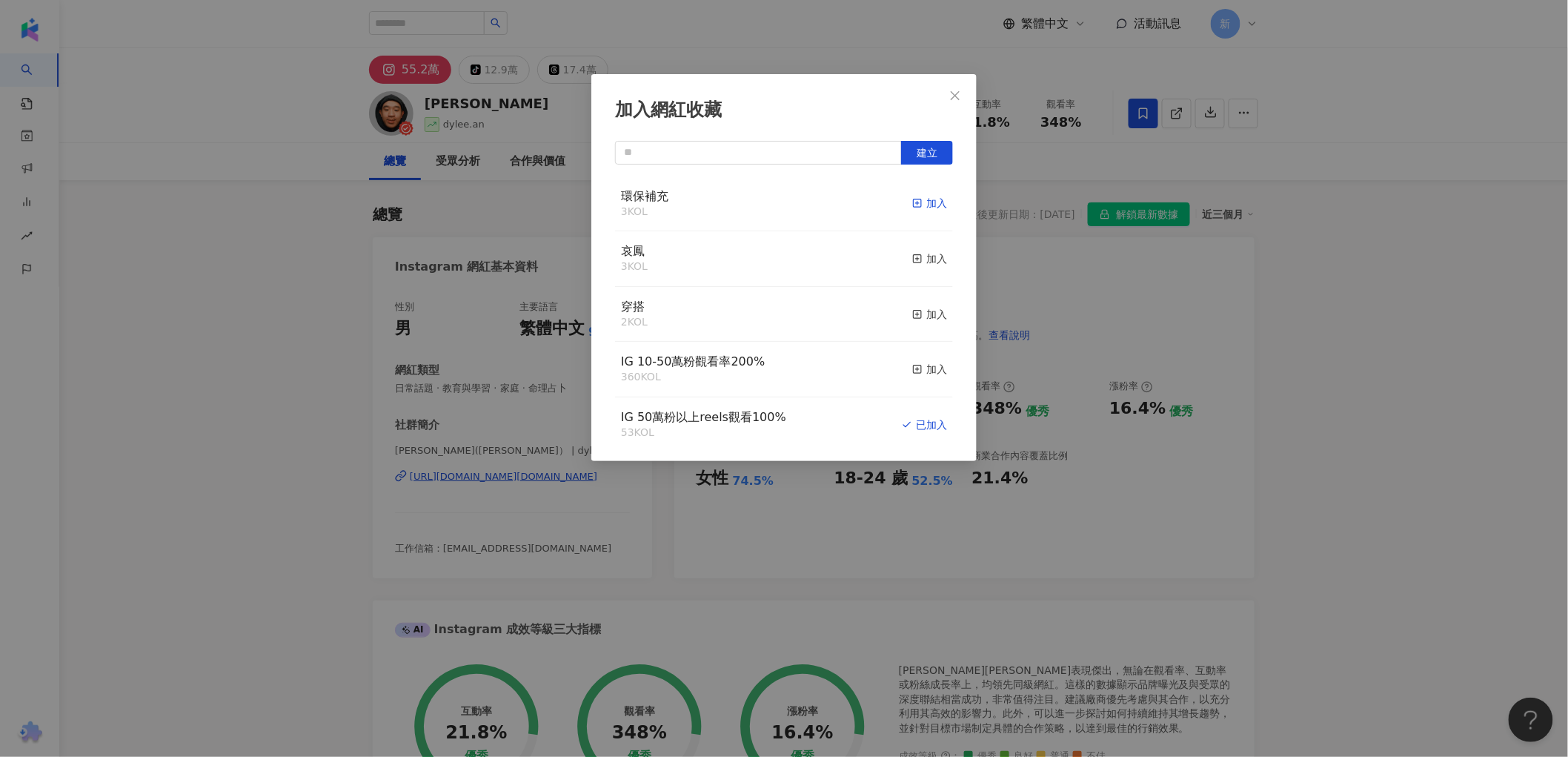
click at [912, 202] on icon "button" at bounding box center [917, 203] width 10 height 10
click at [914, 205] on rect "button" at bounding box center [918, 203] width 8 height 8
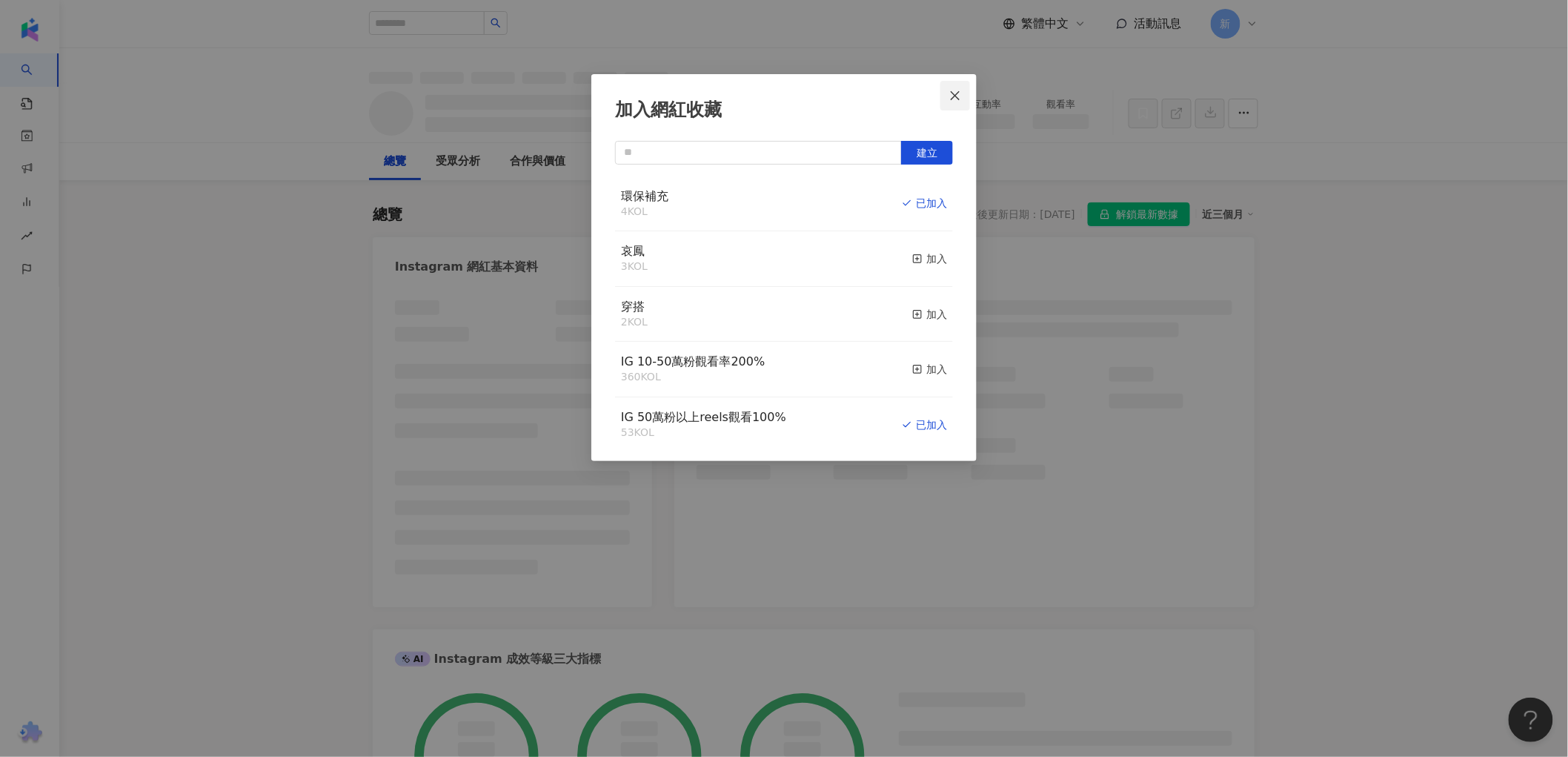
click at [959, 98] on icon "close" at bounding box center [955, 95] width 12 height 12
click at [417, 21] on div "加入網紅收藏 建立 環保補充 4 KOL 已加入 哀鳳 3 KOL 加入 穿搭 2 KOL 加入 IG 10-50萬粉觀看率200% 360 KOL 加入 I…" at bounding box center [784, 378] width 1568 height 757
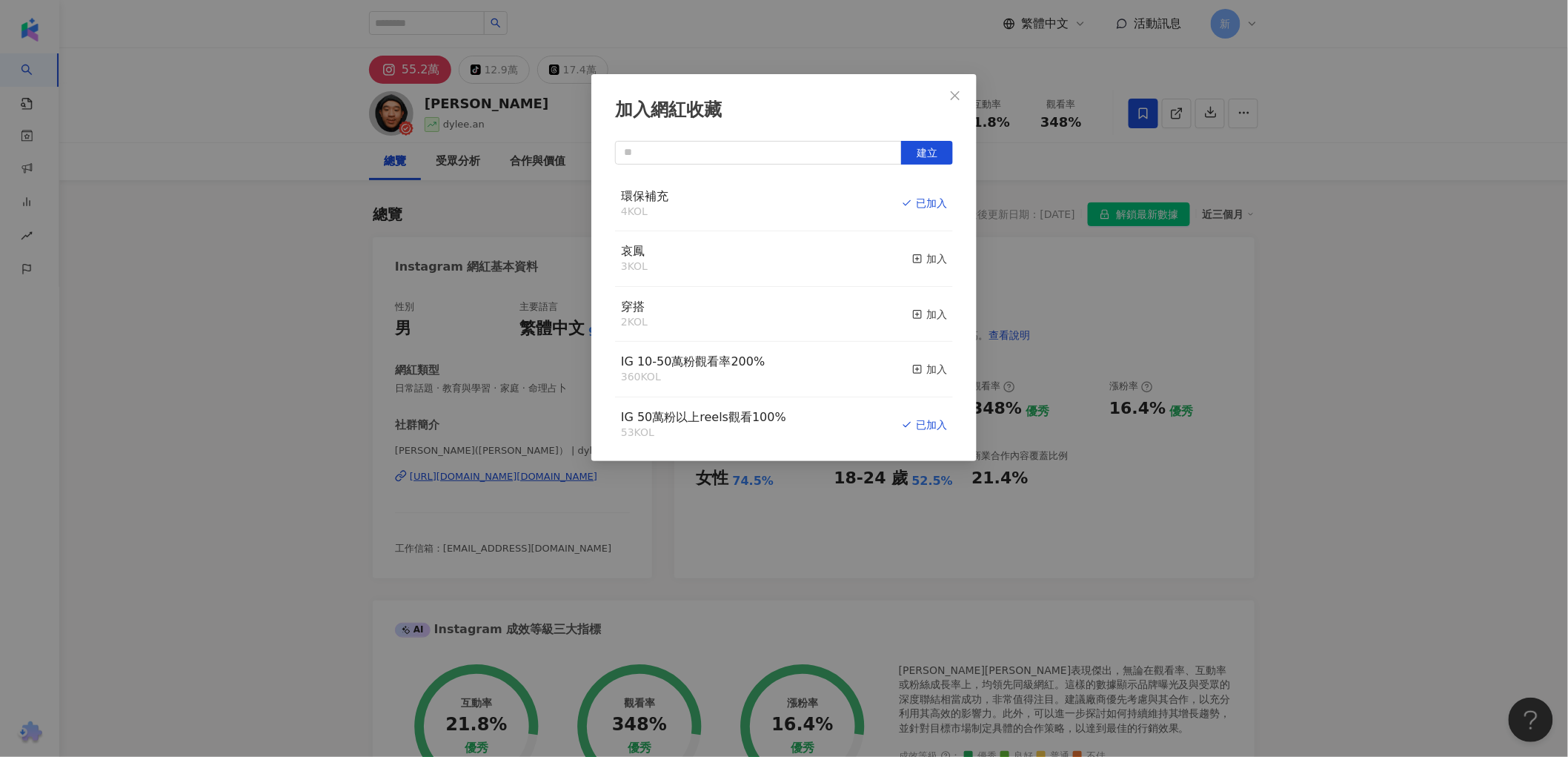
click at [417, 21] on div "加入網紅收藏 建立 環保補充 4 KOL 已加入 哀鳳 3 KOL 加入 穿搭 2 KOL 加入 IG 10-50萬粉觀看率200% 360 KOL 加入 I…" at bounding box center [784, 378] width 1568 height 757
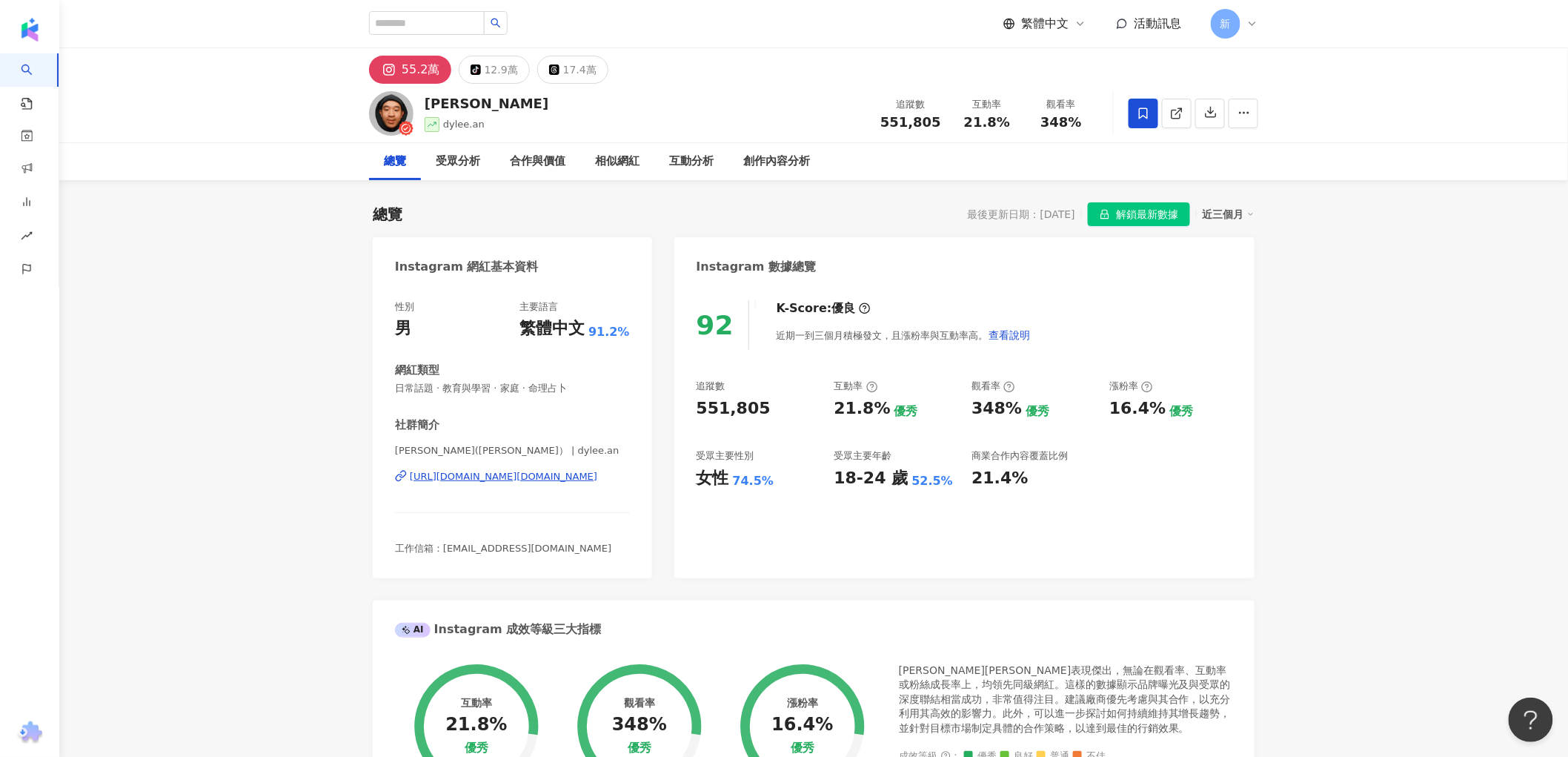
click at [427, 18] on div "加入網紅收藏 建立 環保補充 4 KOL 已加入 哀鳳 3 KOL 加入 穿搭 2 KOL 加入 IG 10-50萬粉觀看率200% 360 KOL 加入 I…" at bounding box center [784, 378] width 1568 height 757
click at [426, 23] on div "加入網紅收藏 建立 環保補充 4 KOL 已加入 哀鳳 3 KOL 加入 穿搭 2 KOL 加入 IG 10-50萬粉觀看率200% 360 KOL 加入 I…" at bounding box center [784, 378] width 1568 height 757
click at [426, 23] on input "search" at bounding box center [426, 23] width 115 height 23
paste input "*******"
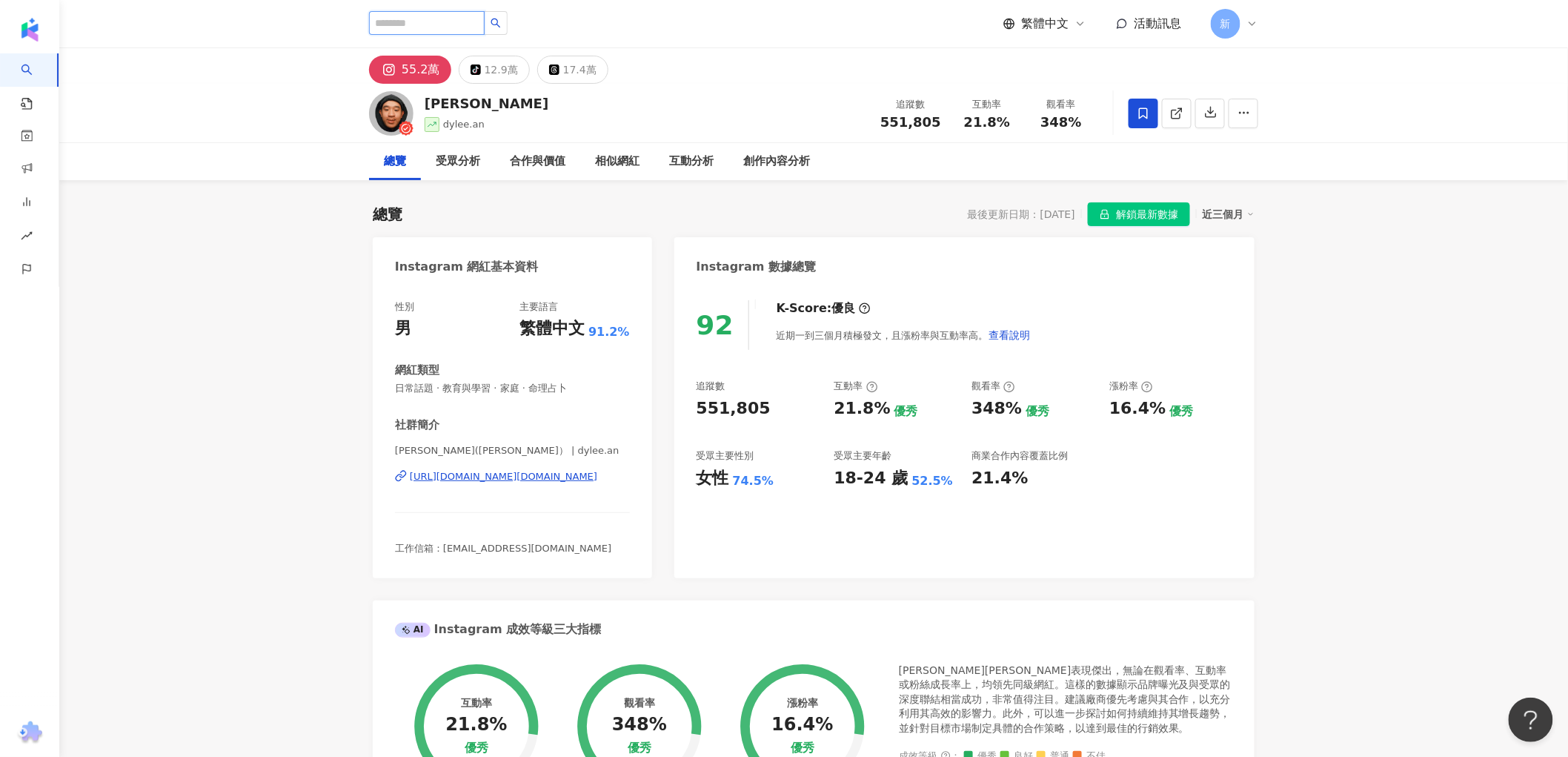
type input "*******"
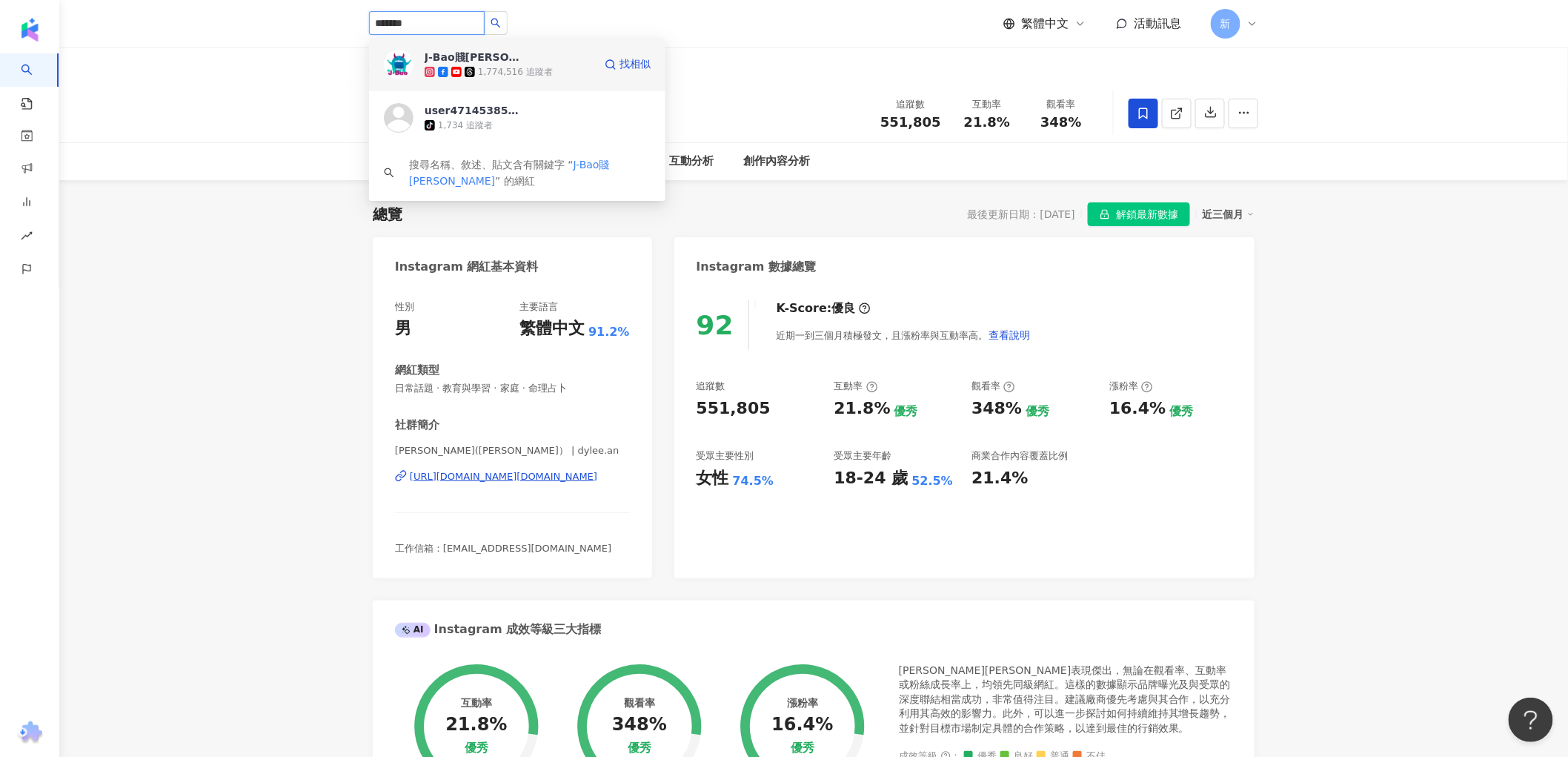
click at [562, 49] on div "J-Bao賤葆 1,774,516 追蹤者" at bounding box center [509, 64] width 169 height 29
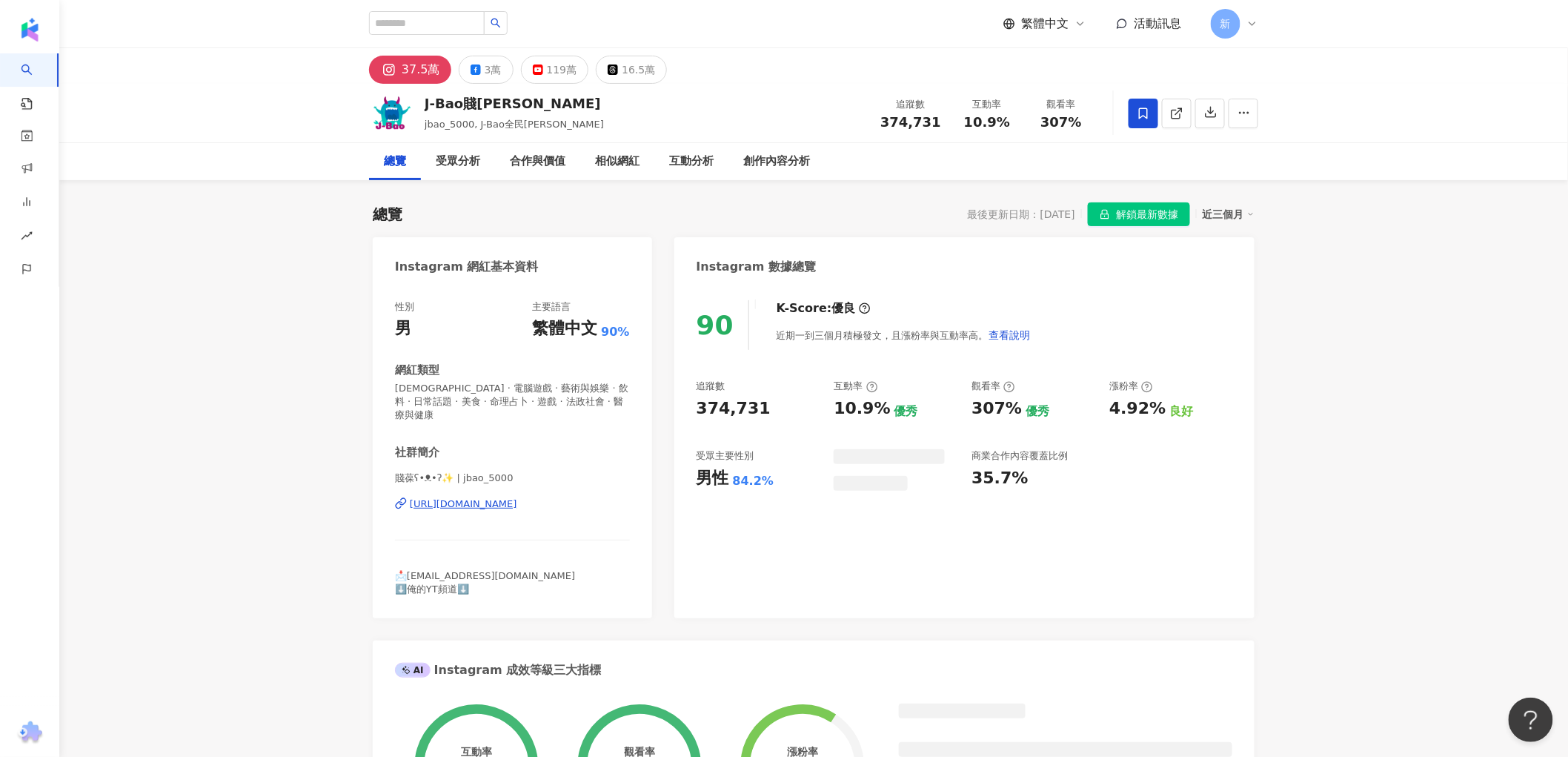
click at [1150, 108] on icon at bounding box center [1144, 114] width 13 height 13
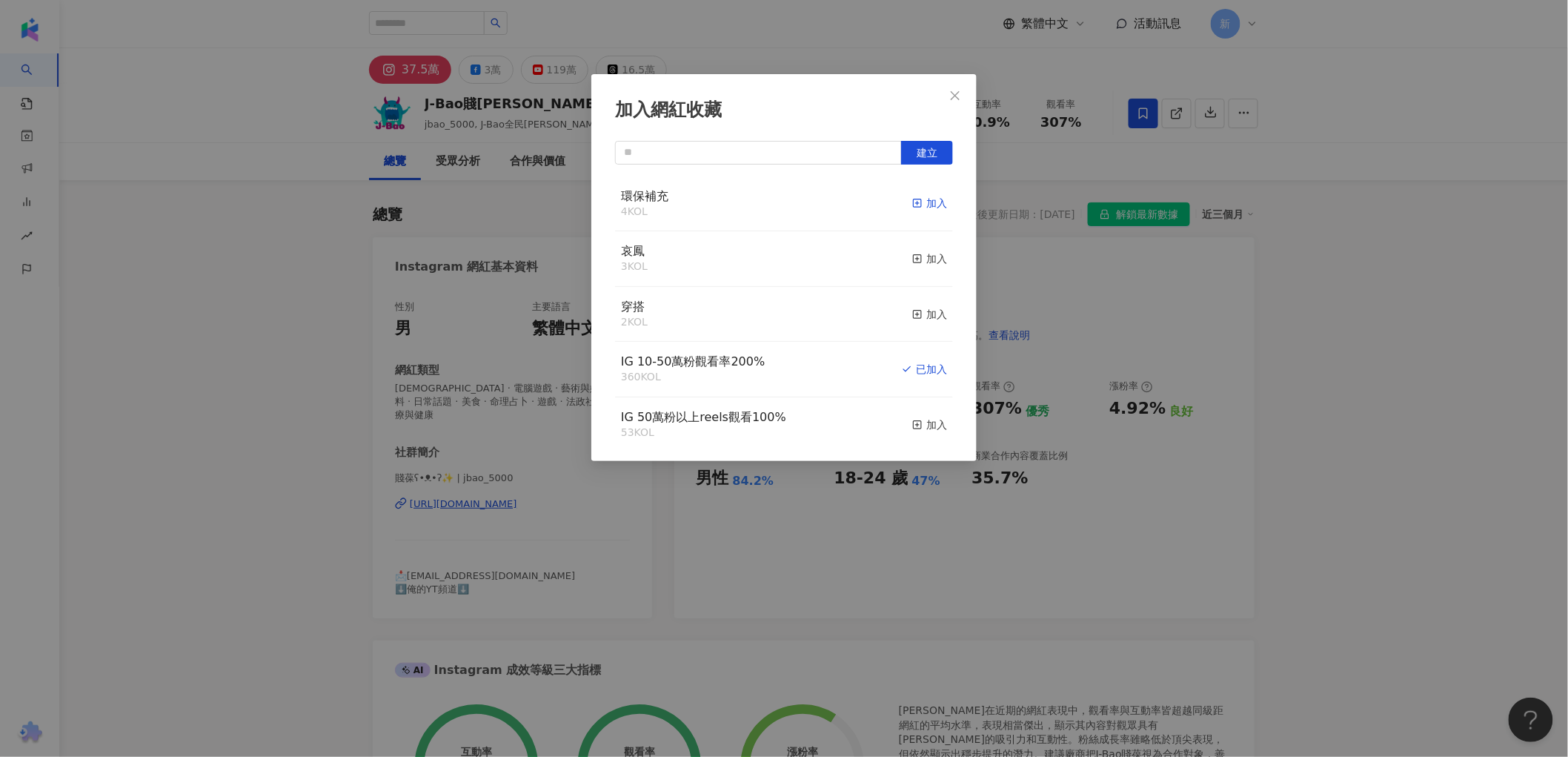
click at [912, 205] on icon "button" at bounding box center [917, 203] width 10 height 10
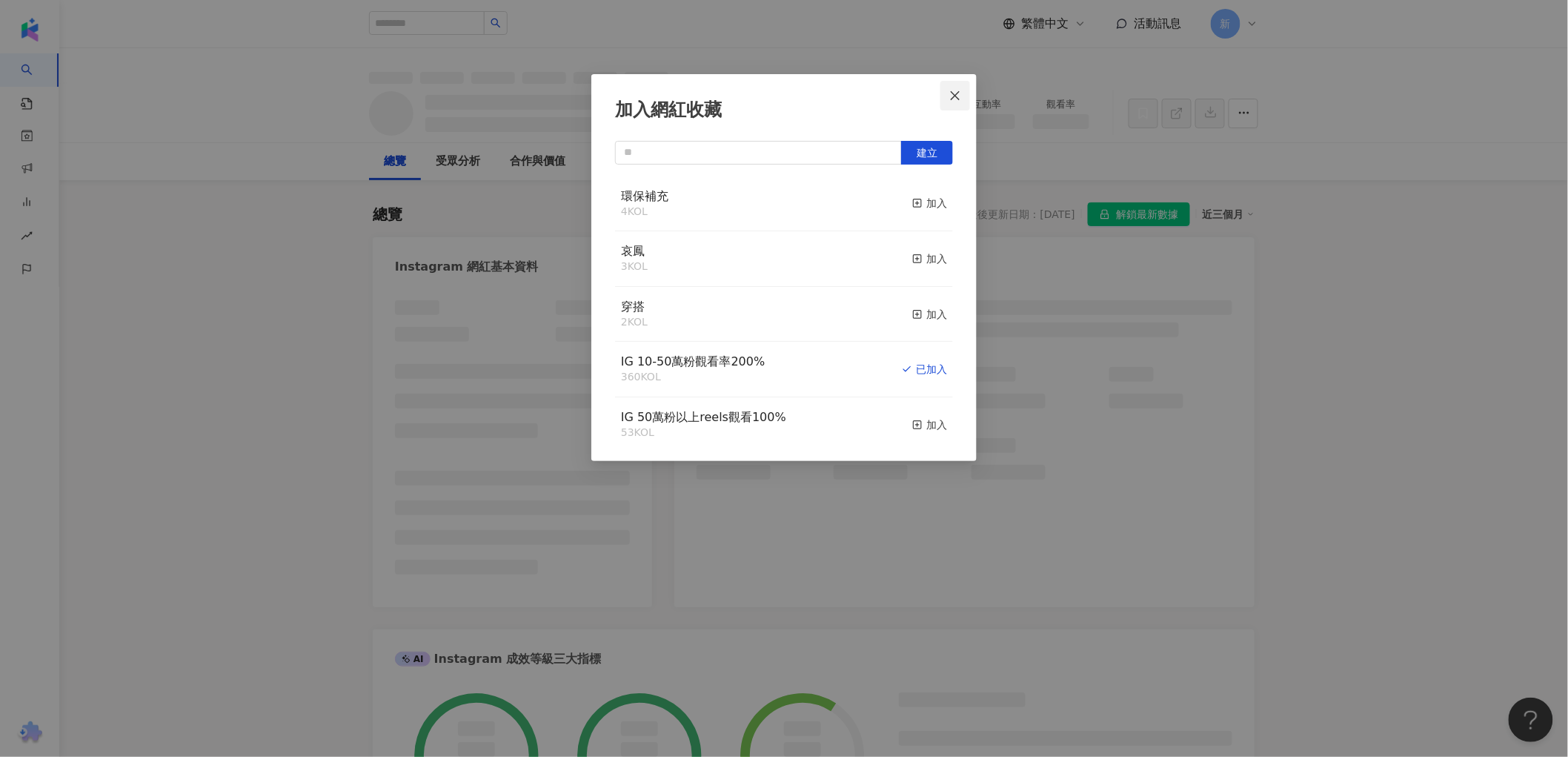
click at [959, 92] on icon "close" at bounding box center [955, 95] width 9 height 9
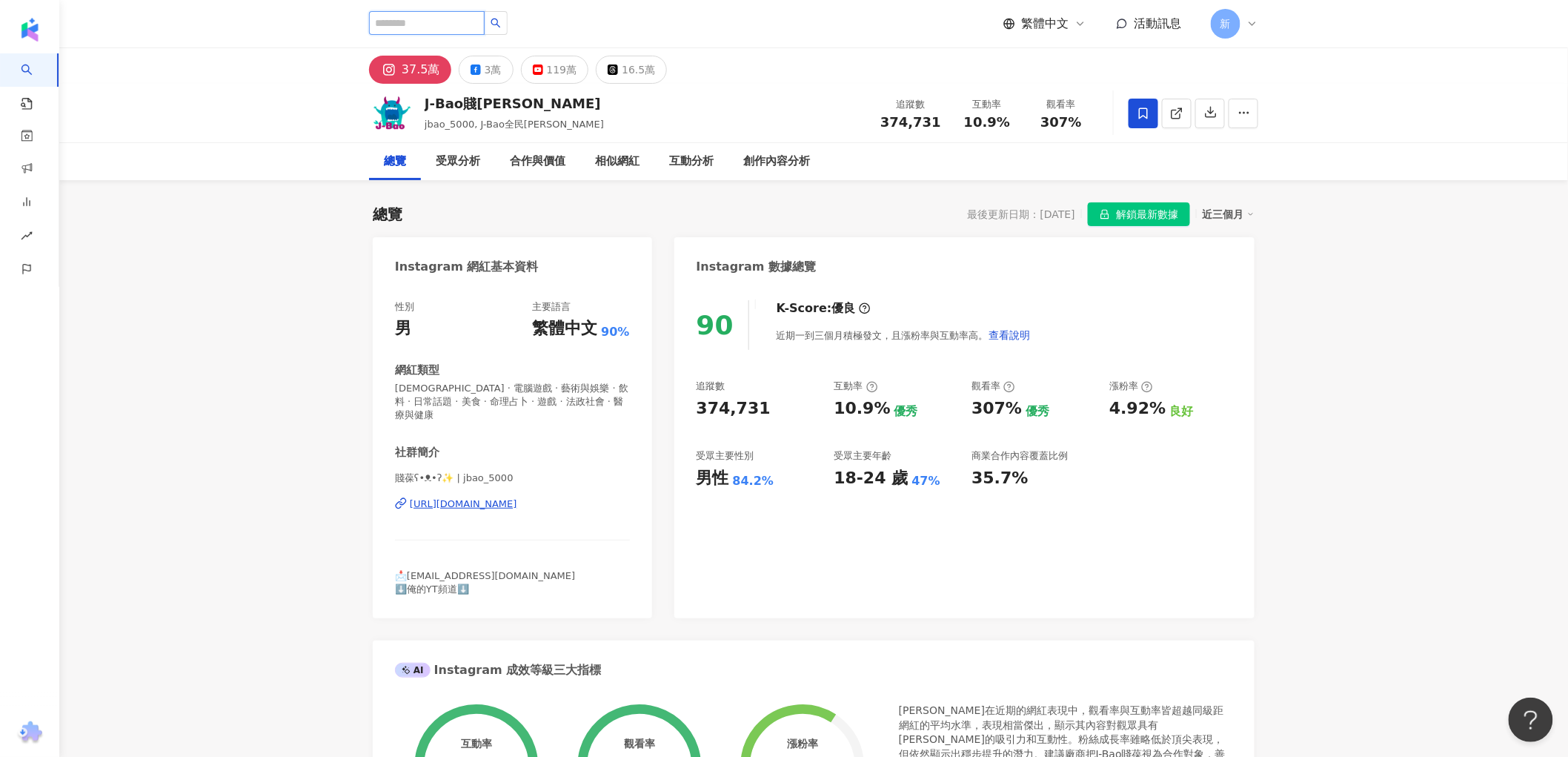
click at [447, 12] on input "search" at bounding box center [426, 23] width 115 height 23
paste input "***"
type input "***"
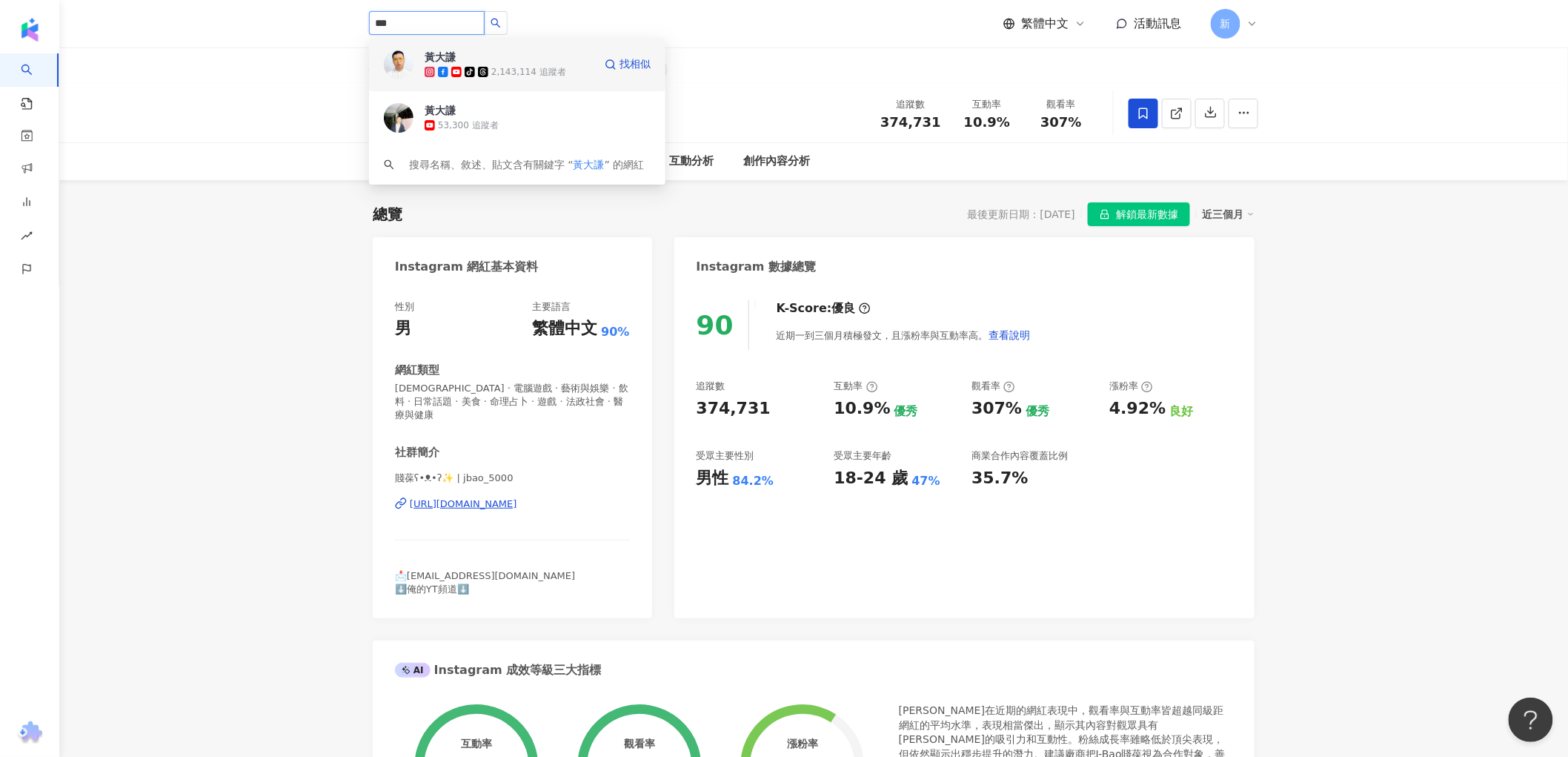
click at [583, 64] on div "tiktok-icon 2,143,114 追蹤者" at bounding box center [509, 72] width 169 height 15
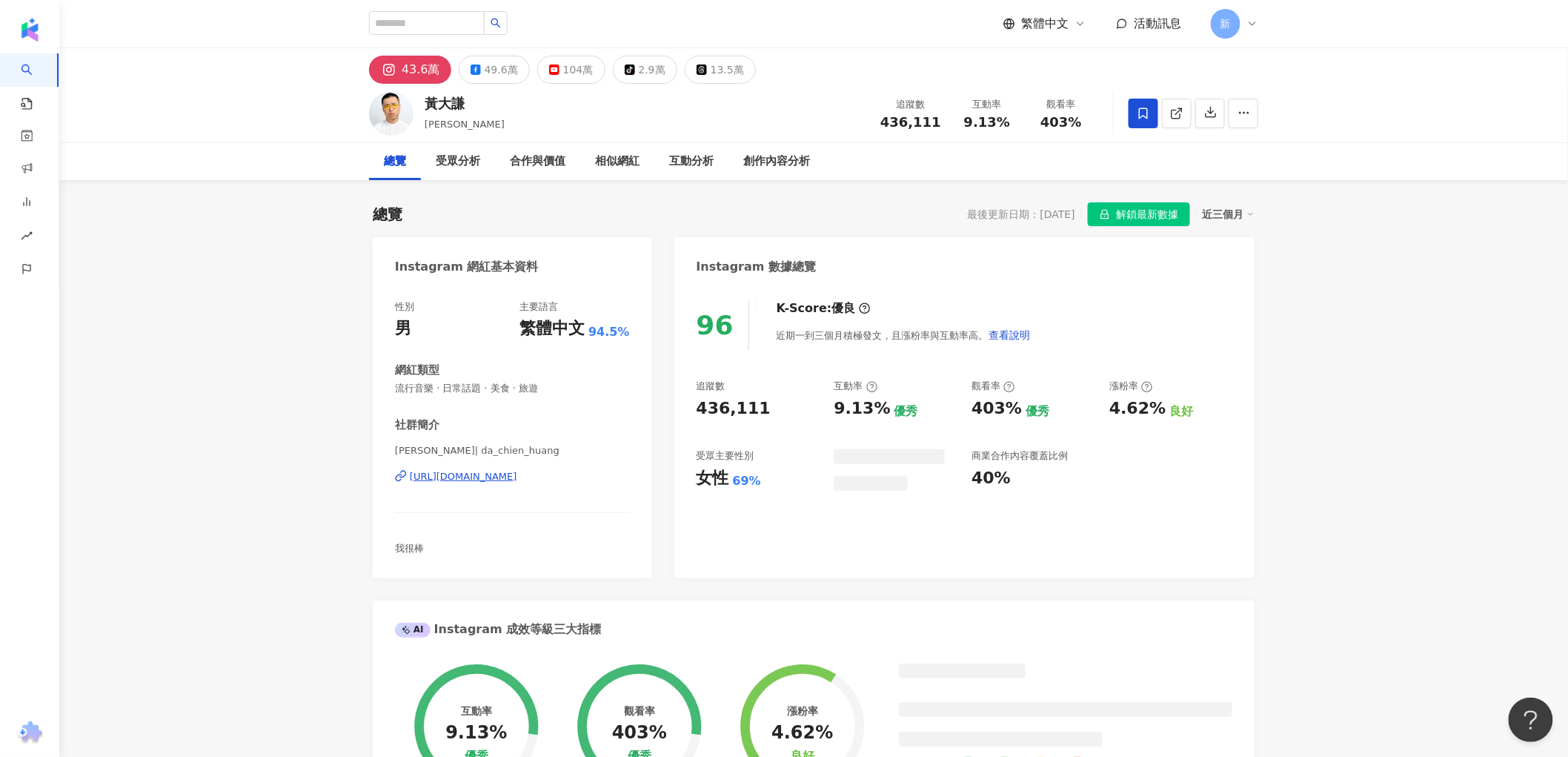
click at [1152, 114] on span at bounding box center [1143, 113] width 29 height 29
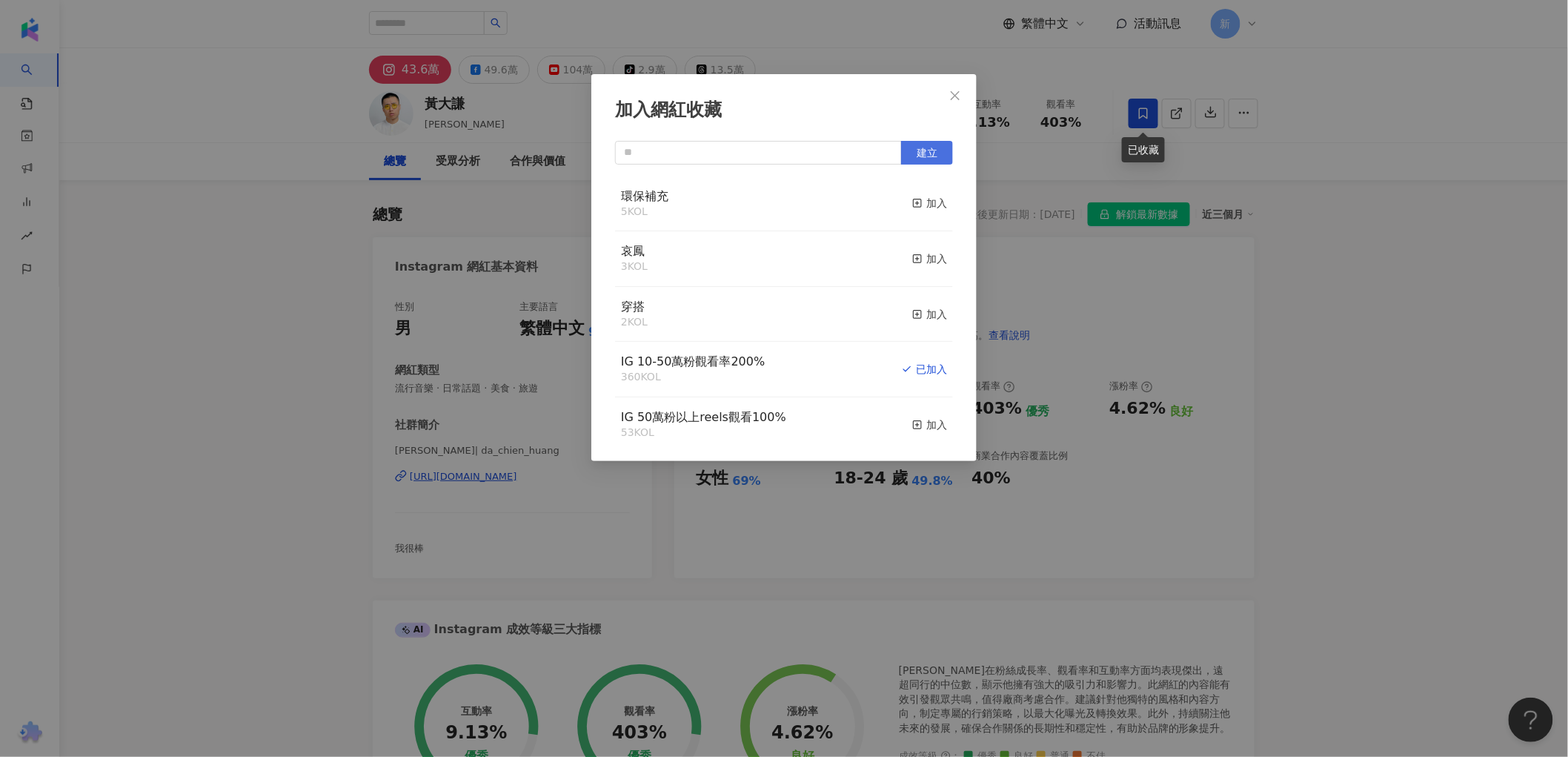
click at [912, 201] on icon "button" at bounding box center [917, 203] width 10 height 10
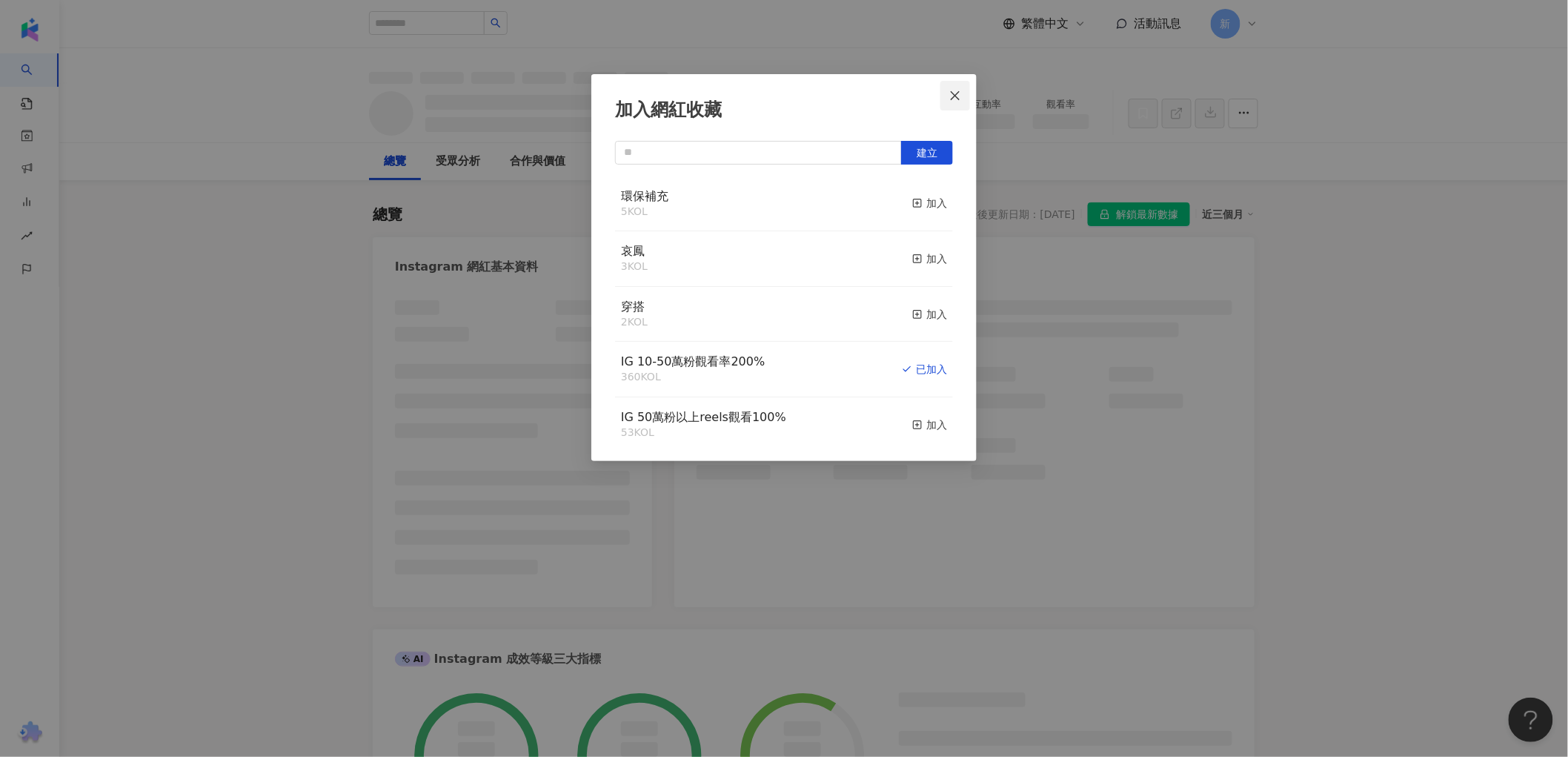
click at [958, 95] on icon "close" at bounding box center [955, 95] width 12 height 12
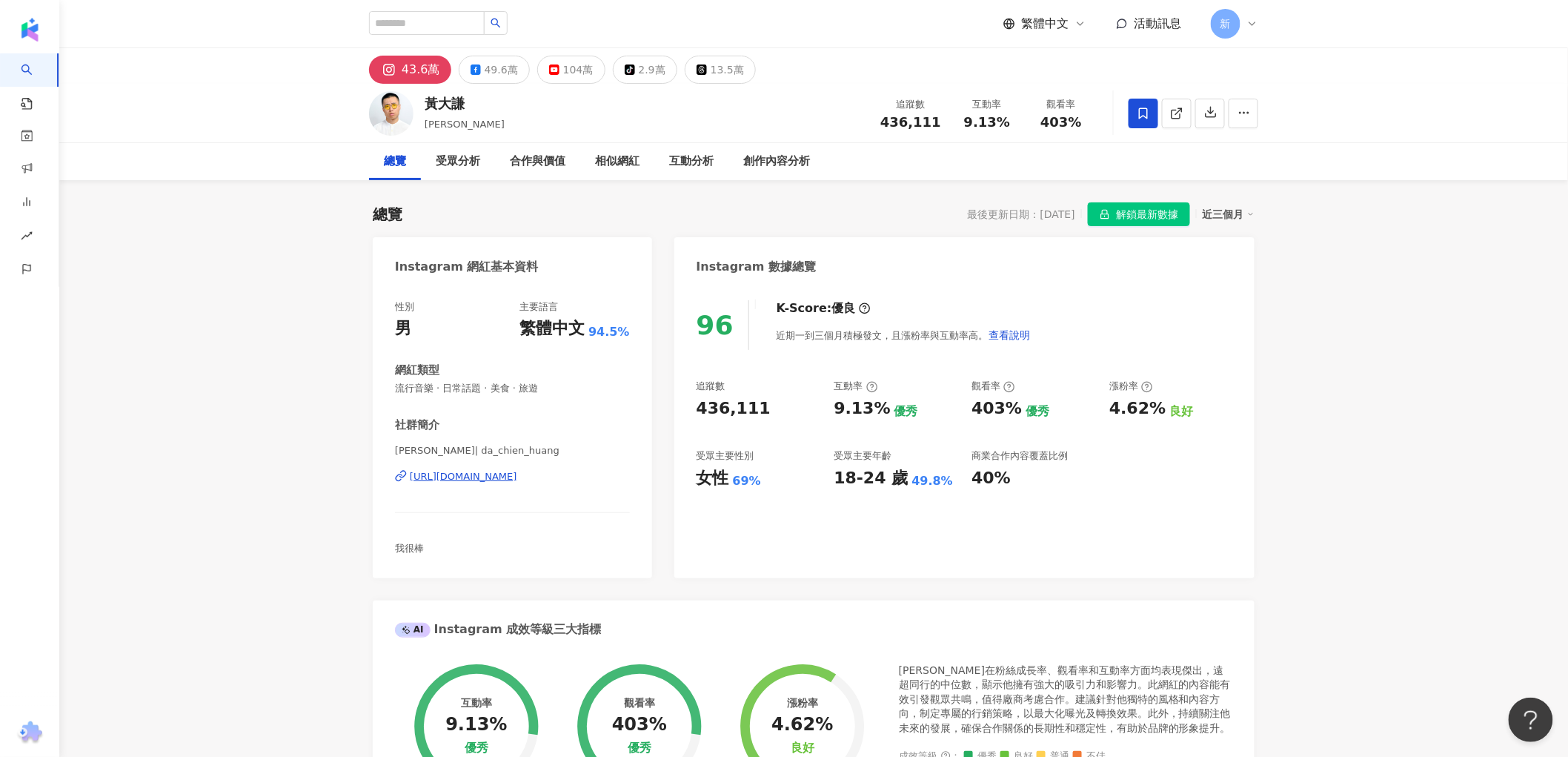
click at [1137, 117] on div "加入網紅收藏 建立 環保補充 5 KOL 加入 哀鳳 3 KOL 加入 穿搭 2 KOL 加入 IG 10-50萬粉觀看率200% 360 KOL 已加入 I…" at bounding box center [784, 378] width 1568 height 757
click at [1144, 113] on icon at bounding box center [1144, 114] width 13 height 13
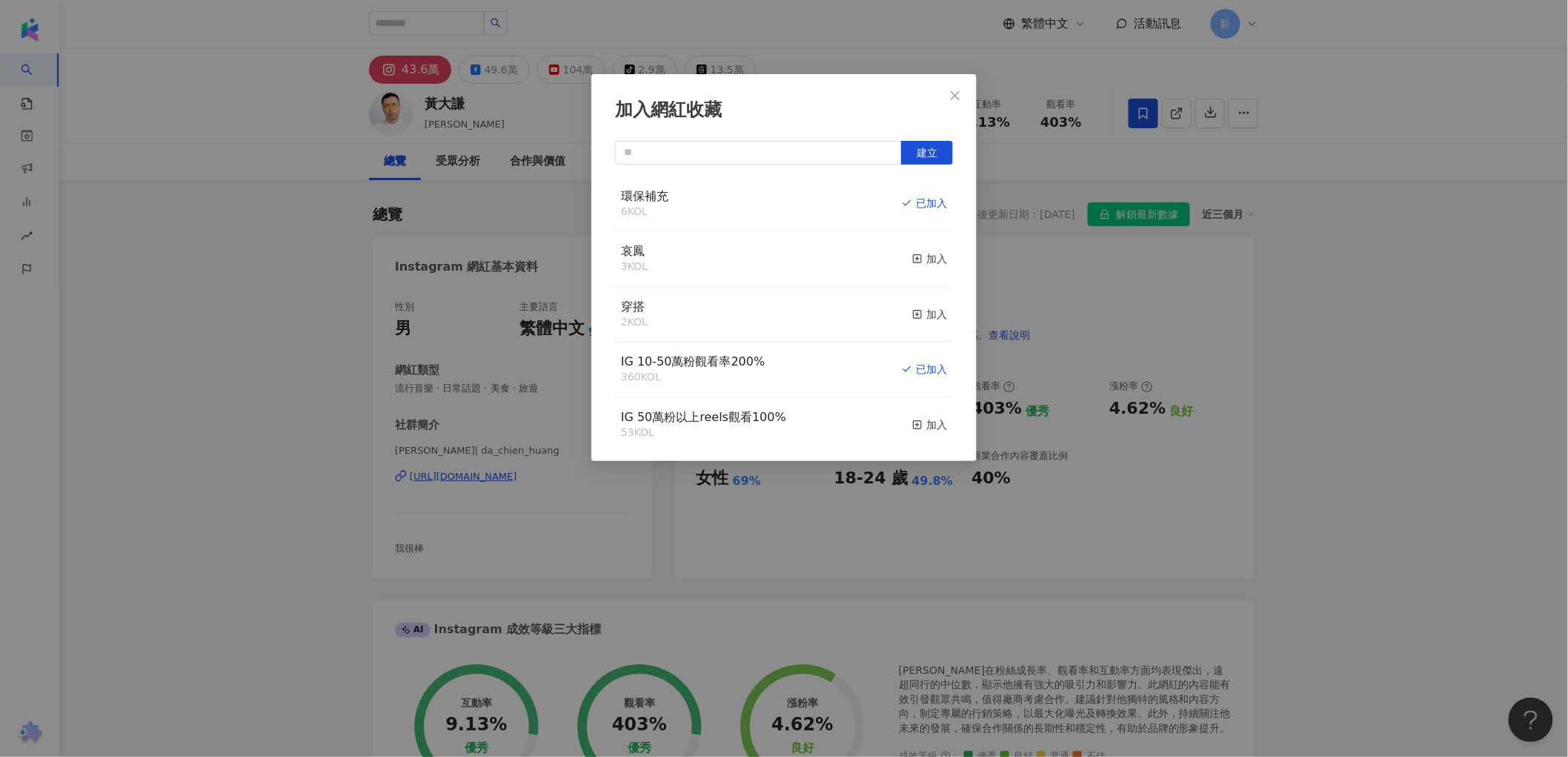
click at [1269, 31] on div "加入網紅收藏 建立 環保補充 6 KOL 已加入 哀鳳 3 KOL 加入 穿搭 2 KOL 加入 IG 10-50萬粉觀看率200% 360 KOL 已加入 …" at bounding box center [784, 378] width 1568 height 757
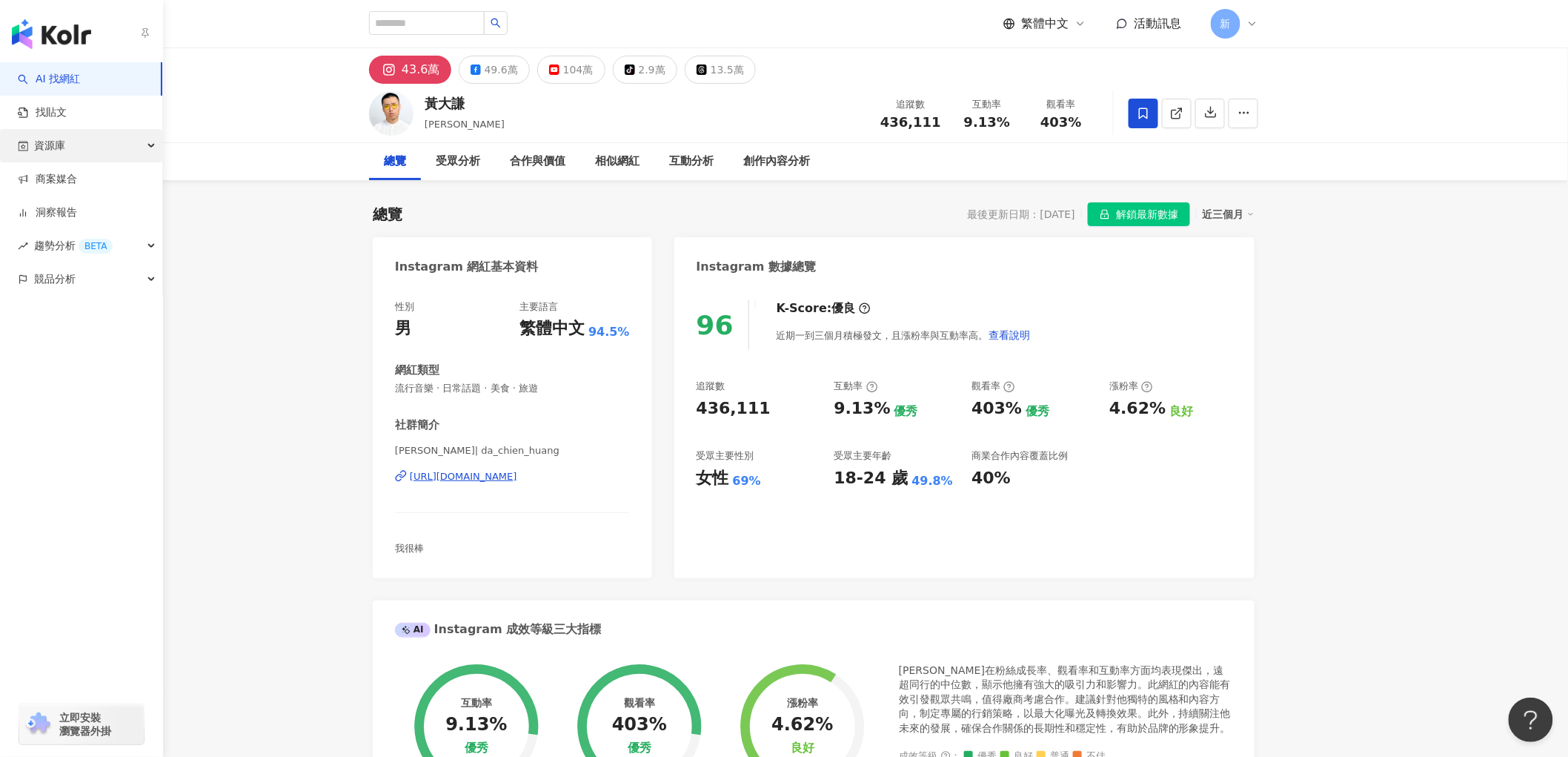
click at [62, 145] on span "資源庫" at bounding box center [49, 146] width 31 height 33
click at [77, 172] on link "網紅管理" at bounding box center [57, 180] width 42 height 15
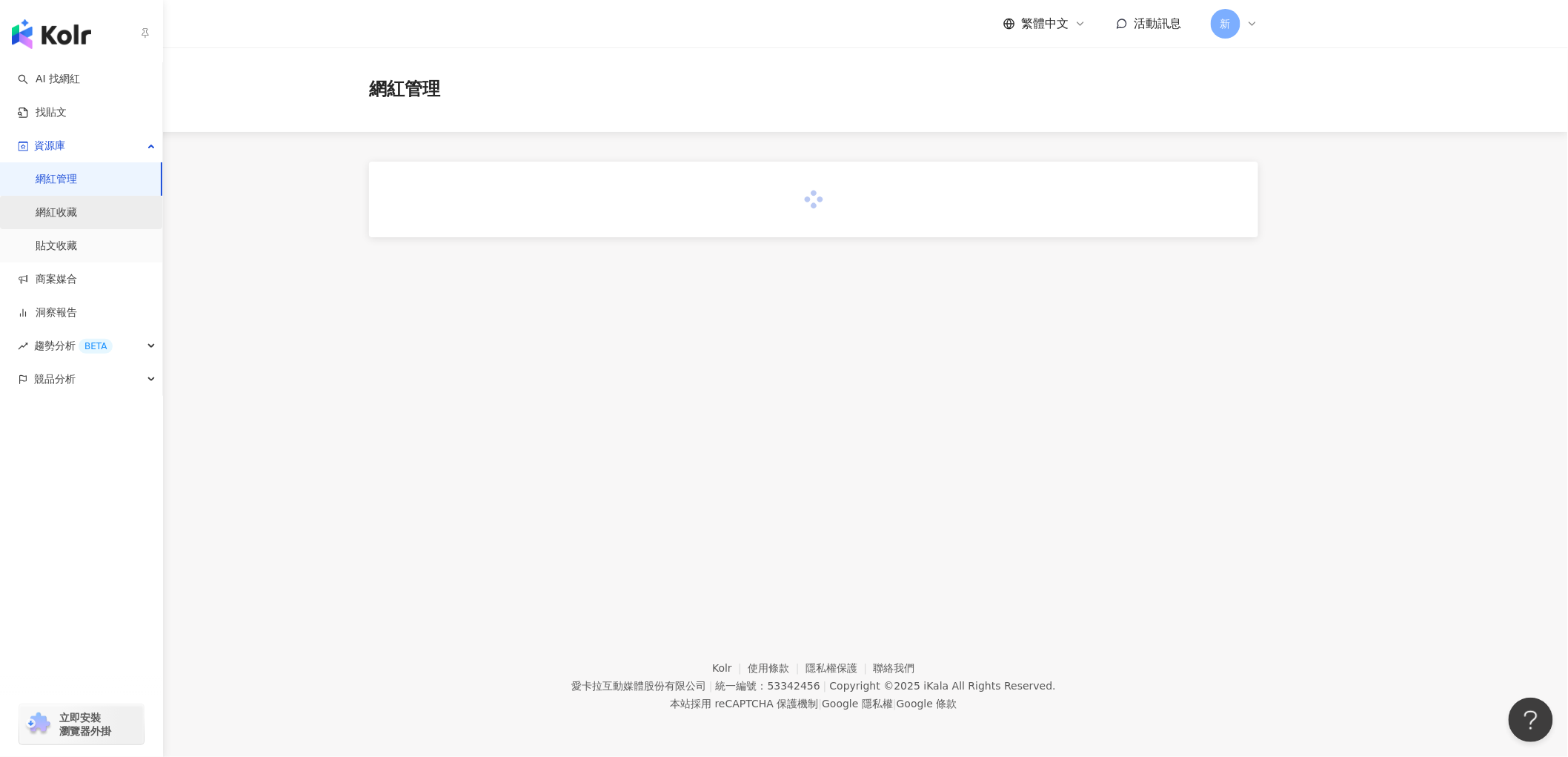
click at [62, 207] on link "網紅收藏" at bounding box center [57, 213] width 42 height 15
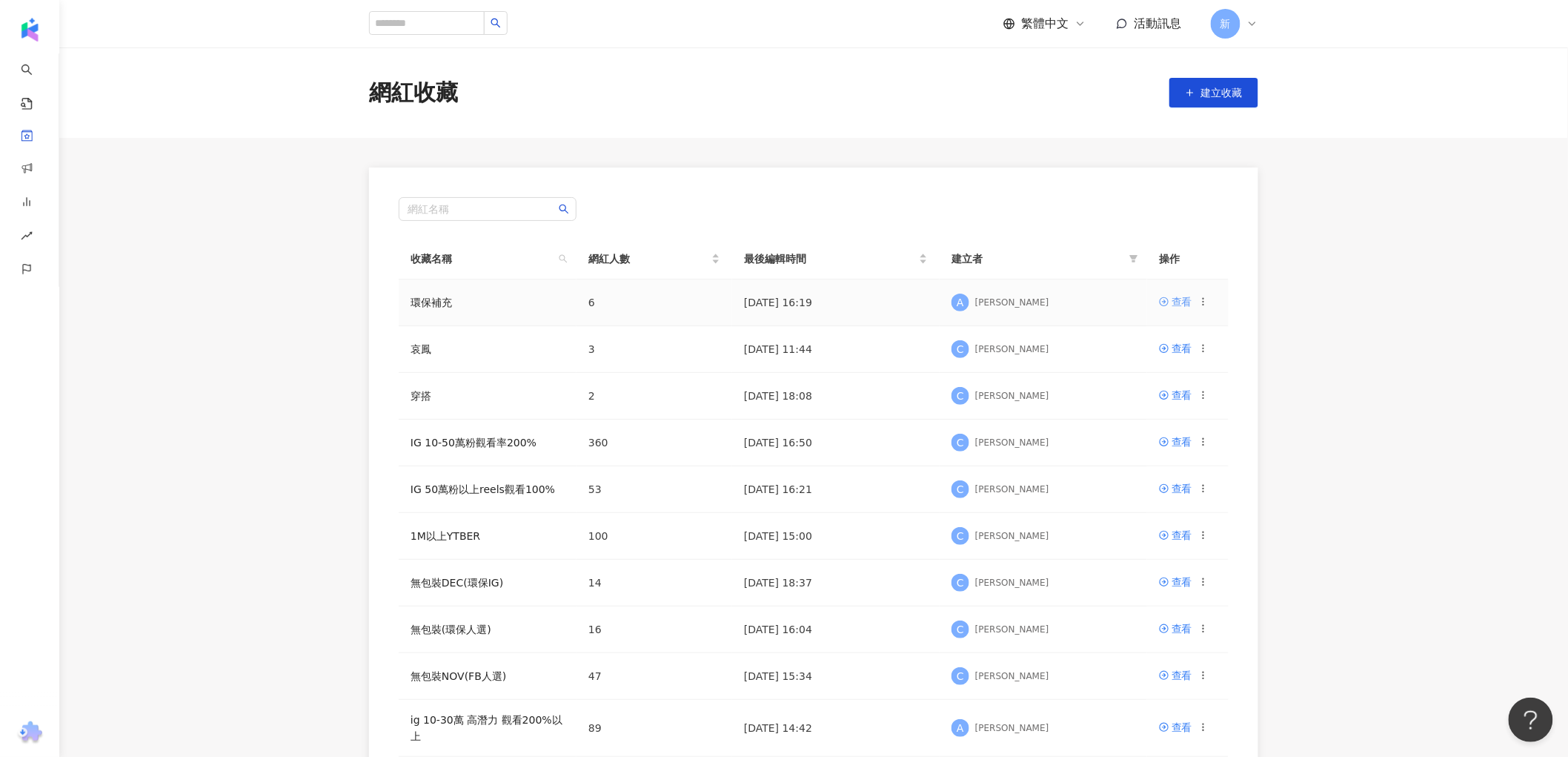
click at [1177, 302] on div "查看" at bounding box center [1182, 301] width 21 height 16
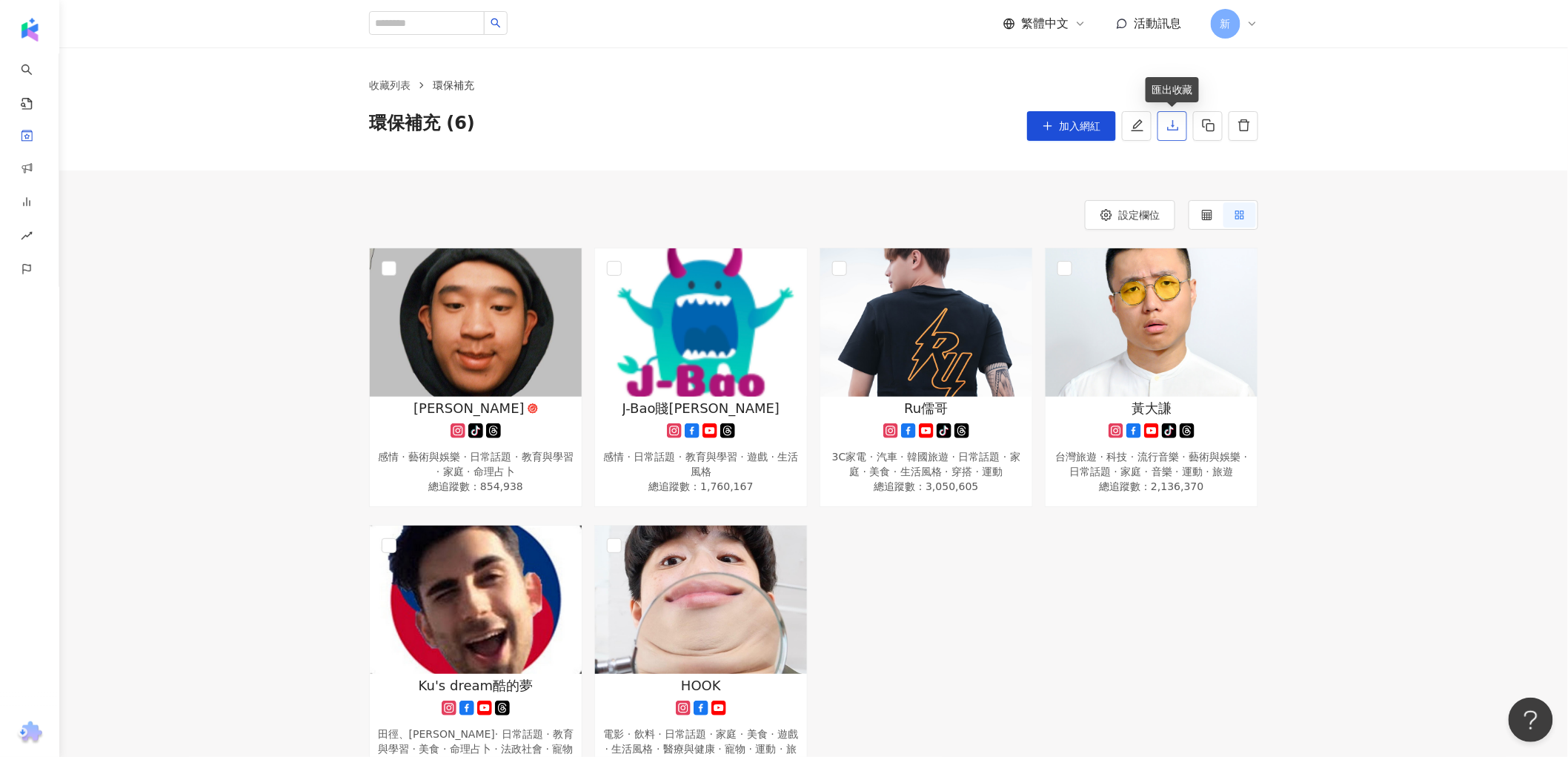
click at [1173, 126] on icon "download" at bounding box center [1172, 125] width 11 height 10
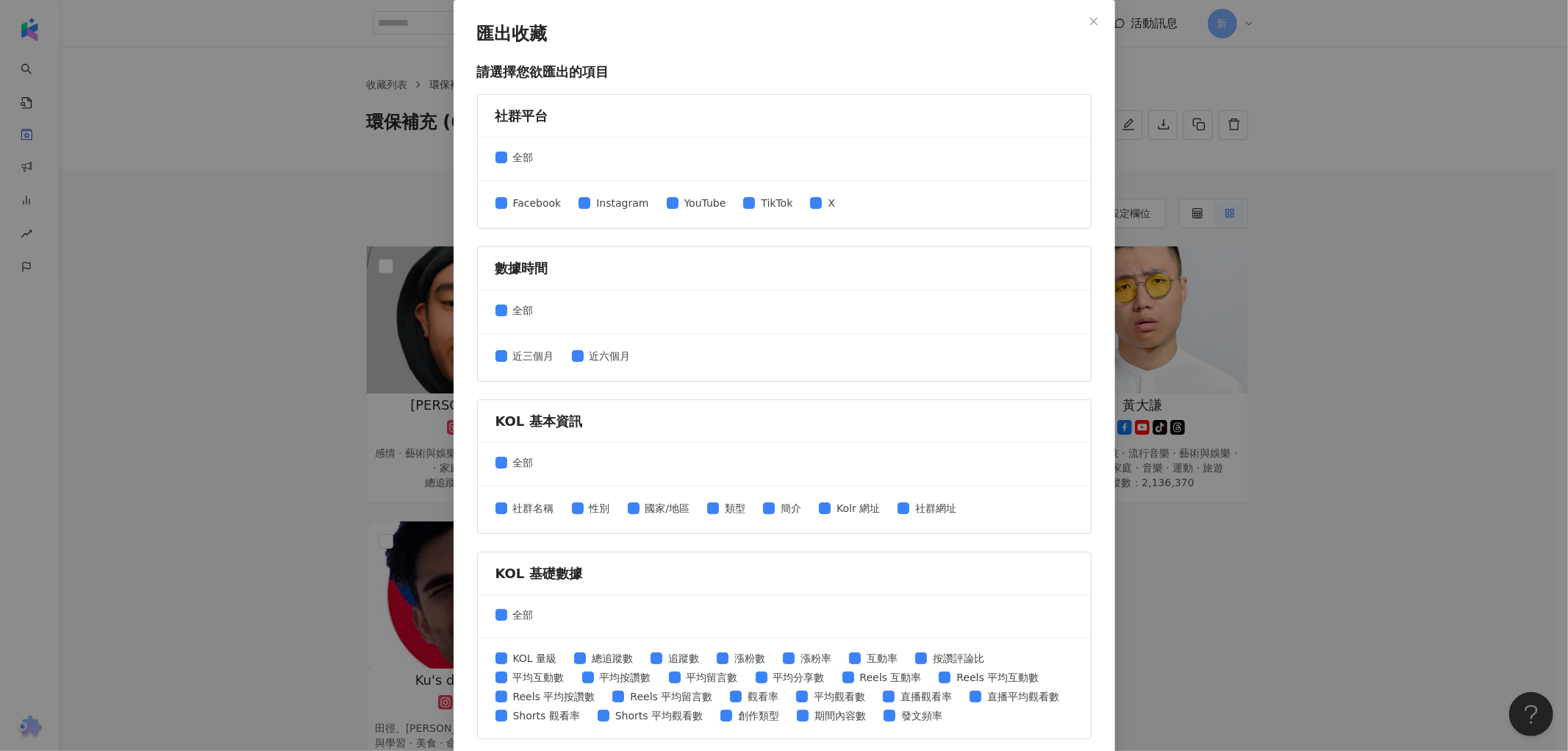
scroll to position [393, 0]
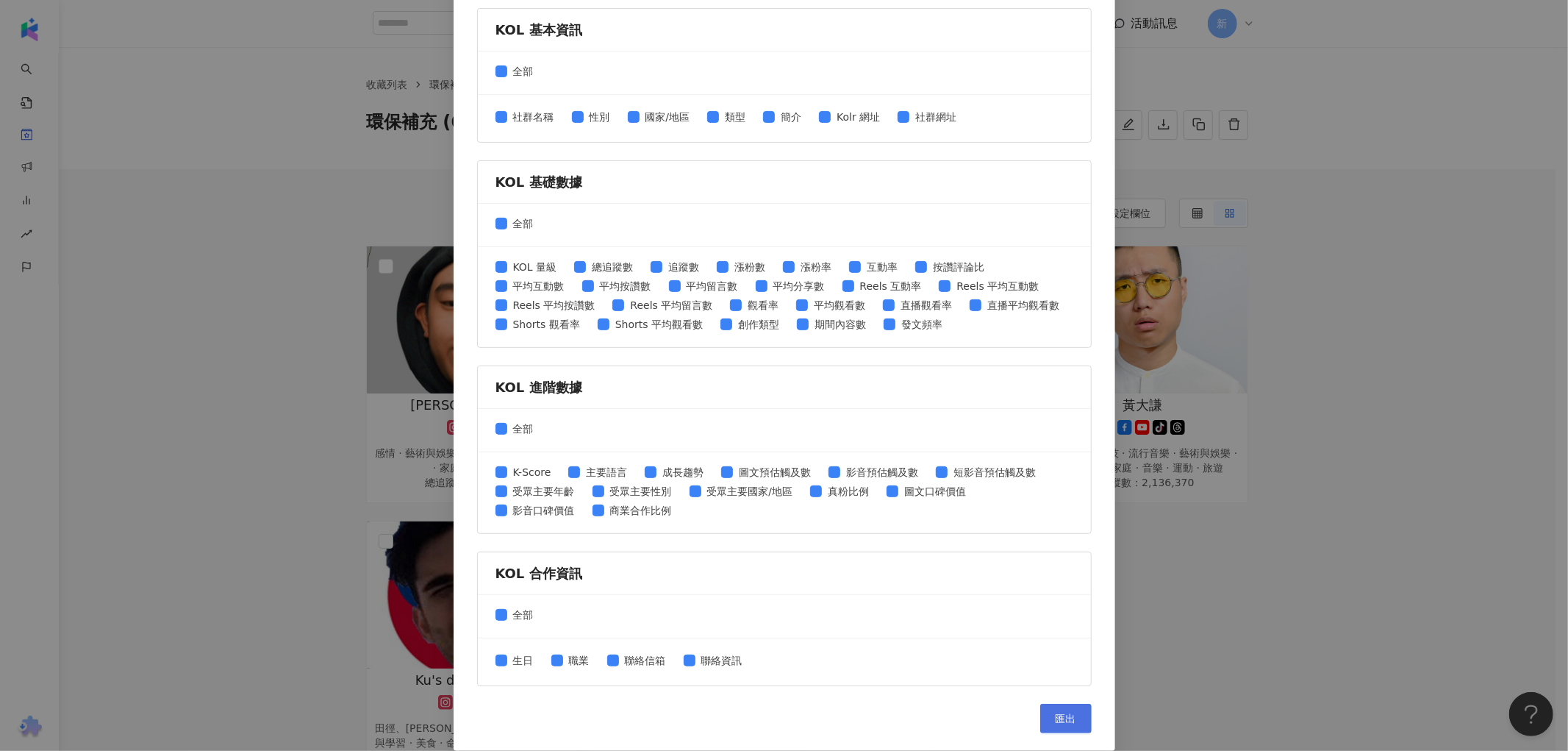
click at [1056, 714] on span "匯出" at bounding box center [1066, 719] width 21 height 12
